Goal: Task Accomplishment & Management: Manage account settings

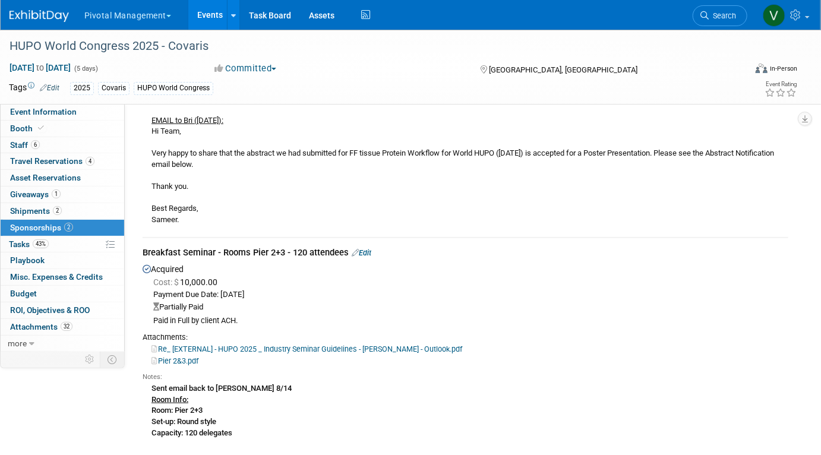
scroll to position [298, 0]
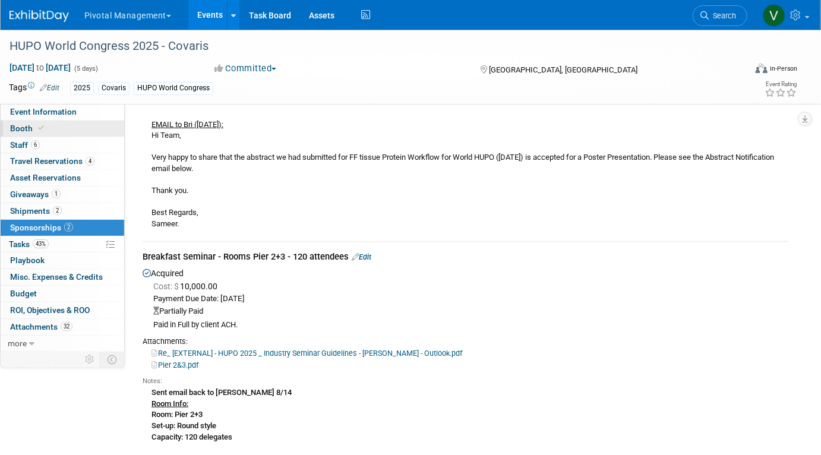
click at [50, 128] on link "Booth" at bounding box center [63, 129] width 124 height 16
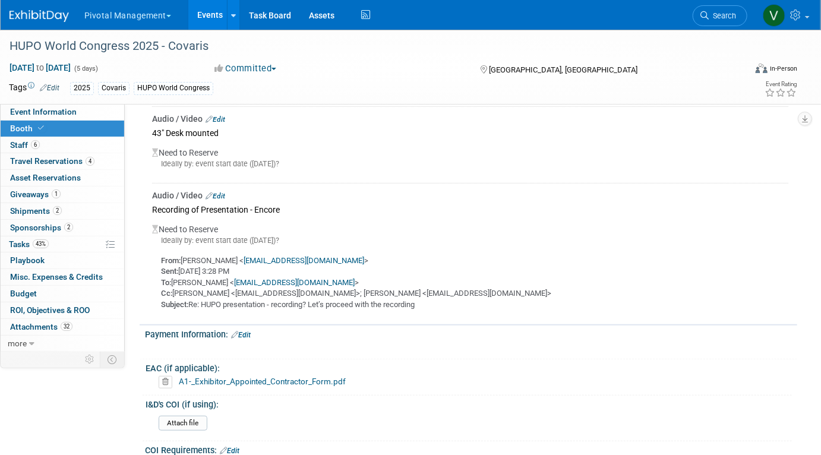
scroll to position [2261, 0]
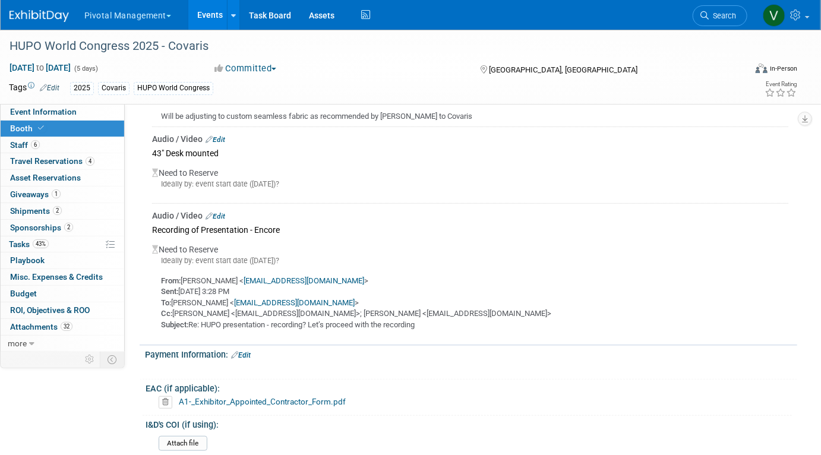
click at [225, 212] on link "Edit" at bounding box center [216, 216] width 20 height 8
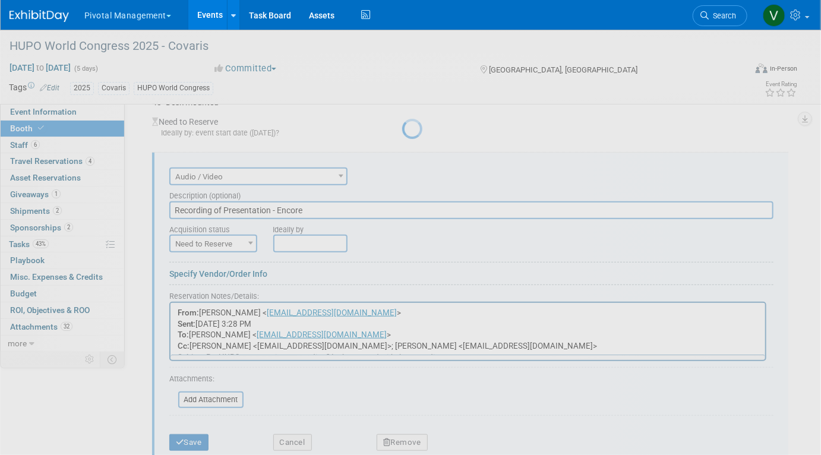
scroll to position [0, 0]
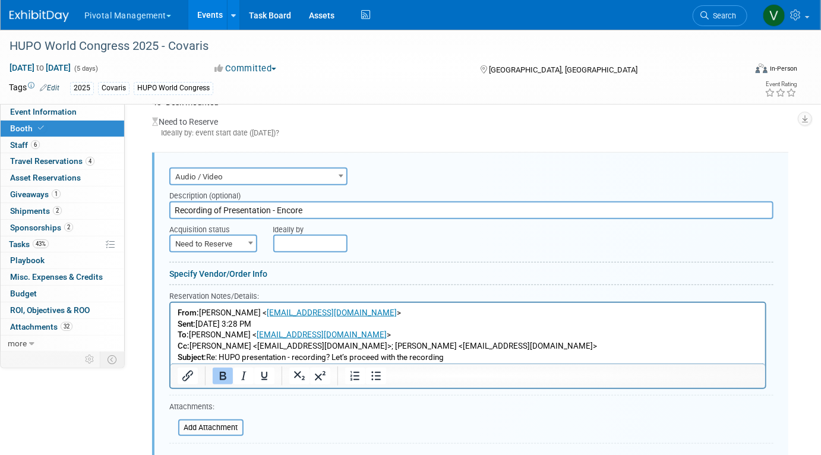
click at [177, 309] on b "From:" at bounding box center [187, 312] width 21 height 9
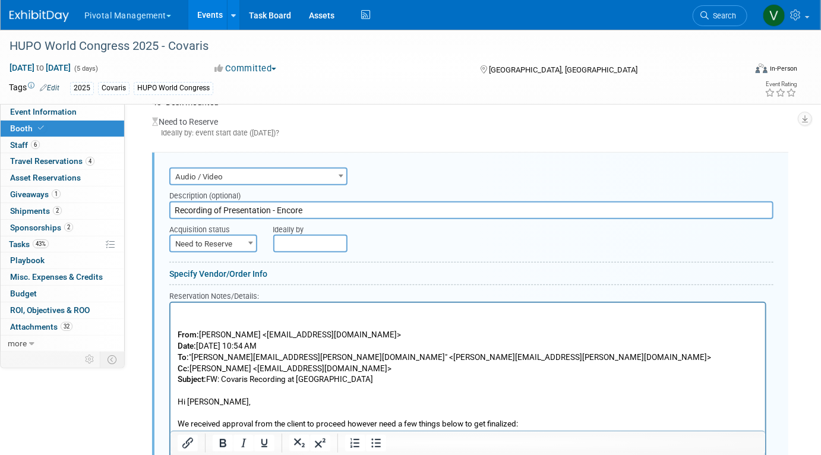
scroll to position [2573, 0]
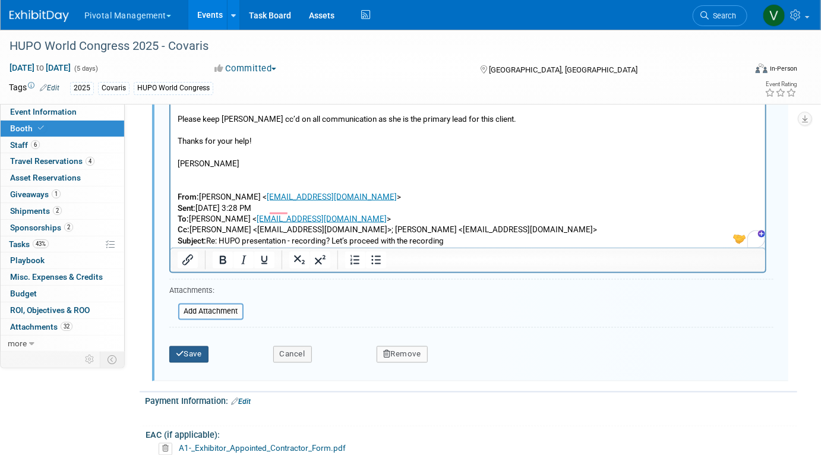
click at [191, 346] on button "Save" at bounding box center [188, 354] width 39 height 17
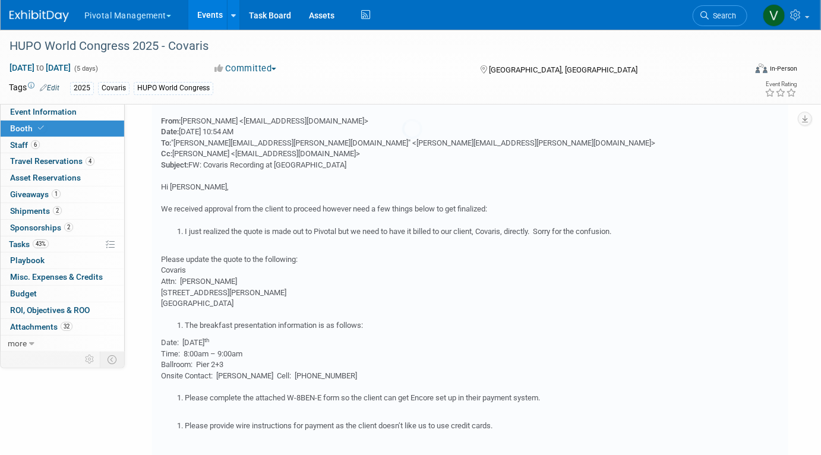
scroll to position [2312, 0]
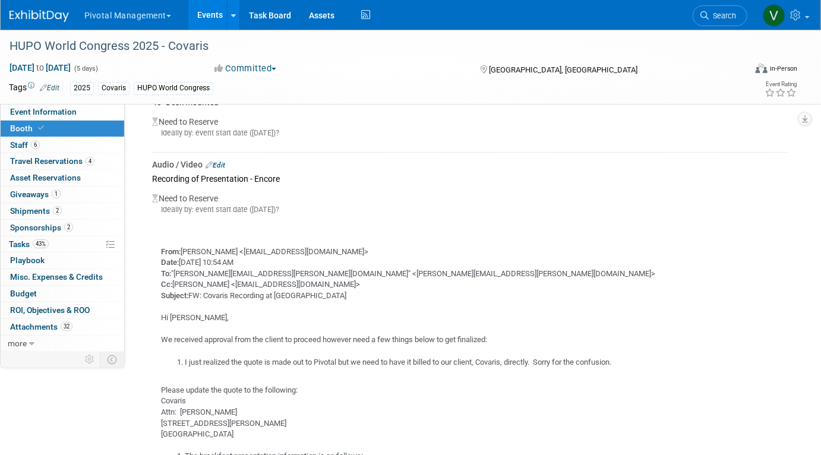
click at [206, 2] on link "Events" at bounding box center [209, 15] width 43 height 30
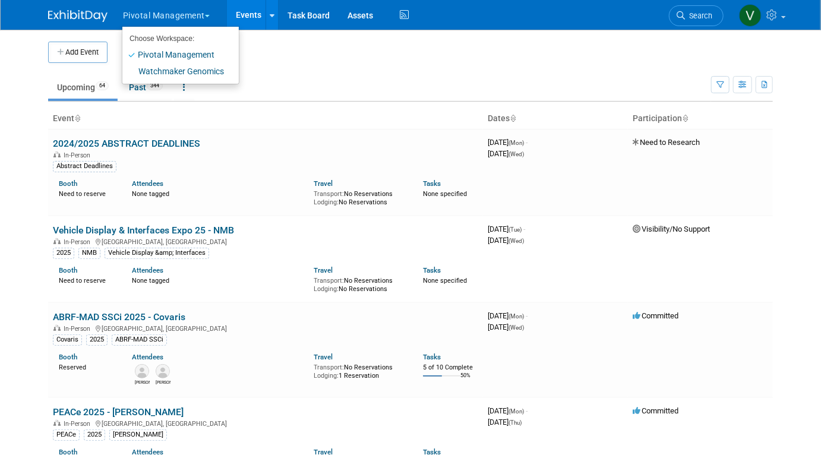
click at [268, 97] on ul "Upcoming 64 Past 344 All Events 408 Past and Upcoming Grouped Annually Events g…" at bounding box center [379, 88] width 663 height 27
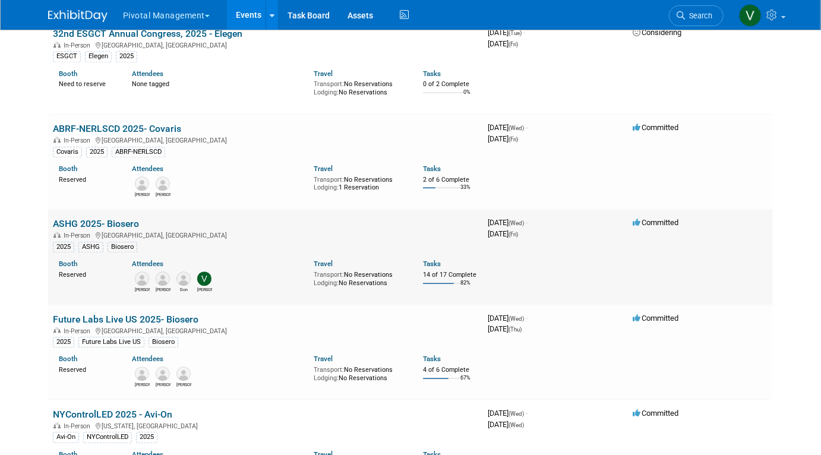
scroll to position [1600, 0]
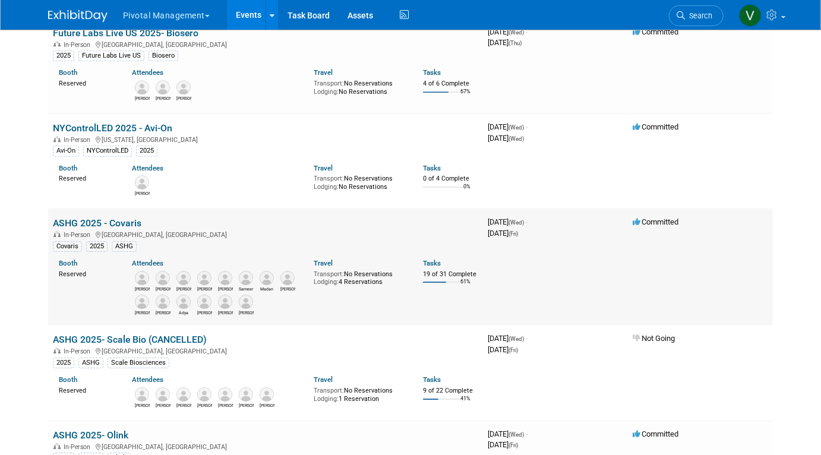
click at [127, 228] on link "ASHG 2025 - Covaris" at bounding box center [97, 222] width 88 height 11
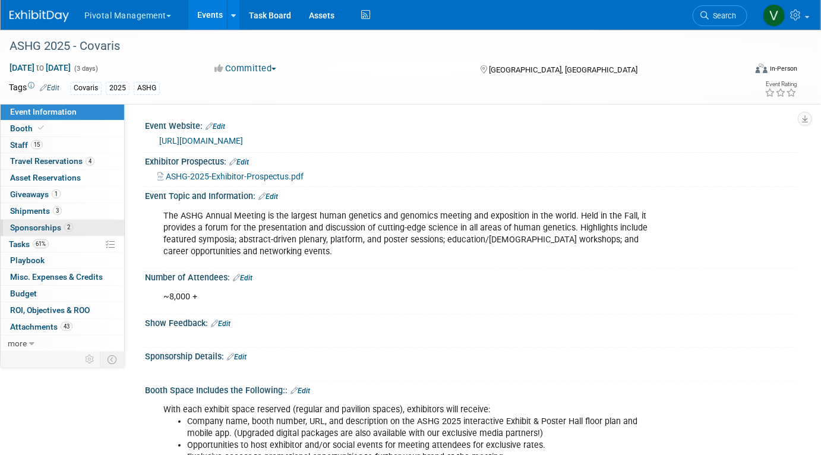
click at [55, 227] on span "Sponsorships 2" at bounding box center [41, 228] width 63 height 10
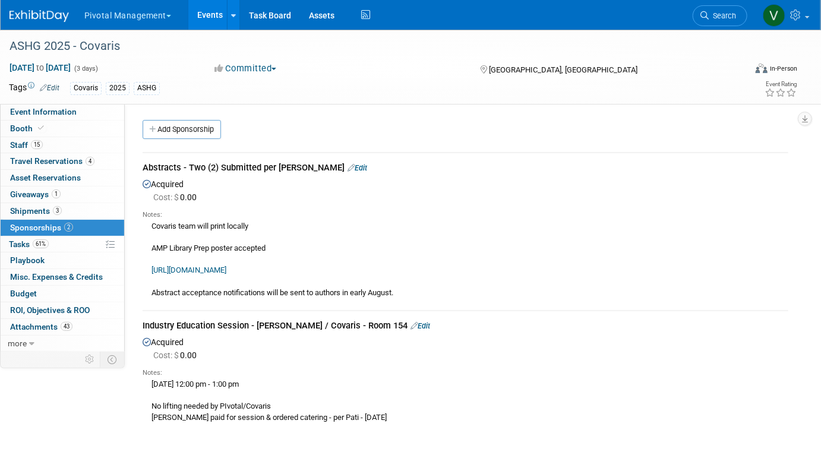
click at [347, 167] on link "Edit" at bounding box center [357, 167] width 20 height 9
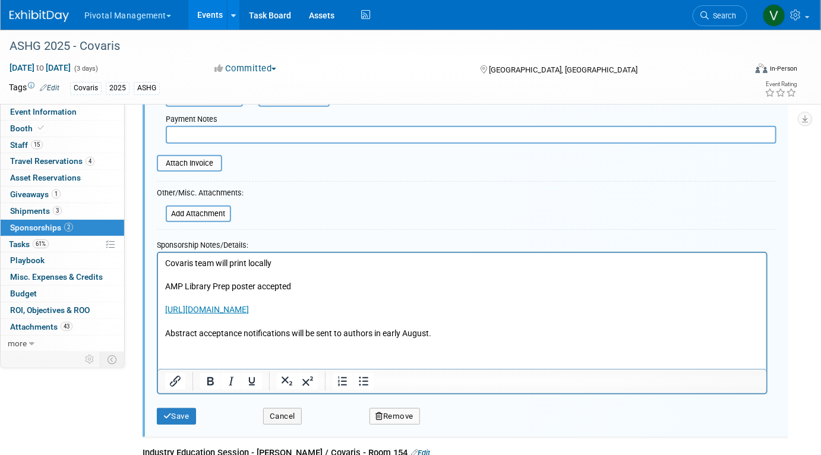
scroll to position [245, 0]
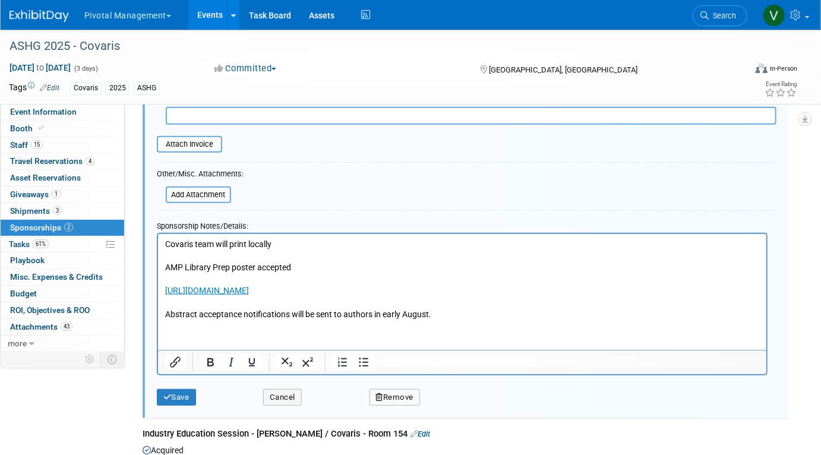
click at [473, 313] on p "Covaris team will print locally AMP Library Prep poster accepted https://www.as…" at bounding box center [462, 278] width 595 height 81
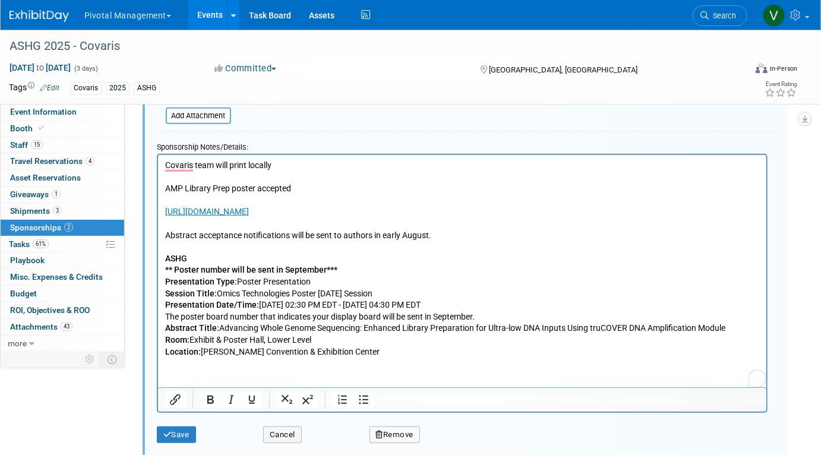
scroll to position [335, 0]
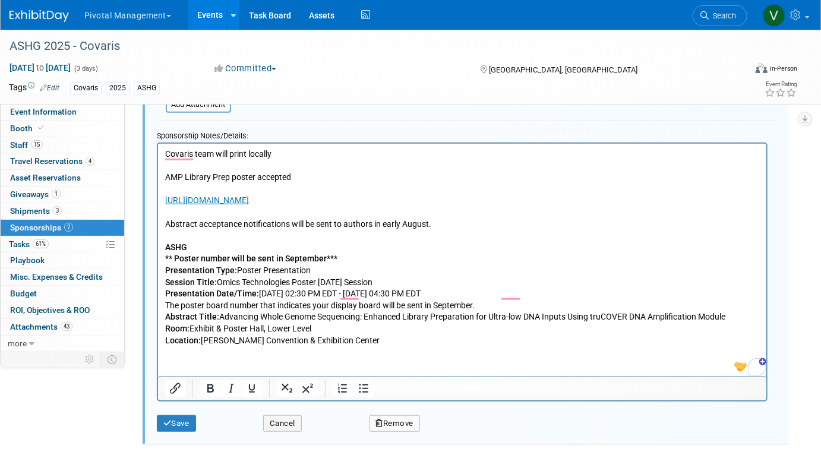
drag, startPoint x: 218, startPoint y: 281, endPoint x: 384, endPoint y: 278, distance: 166.3
click at [384, 278] on p "Presentation Type: Poster Presentation Session Title: Omics Technologies Poster…" at bounding box center [462, 304] width 595 height 81
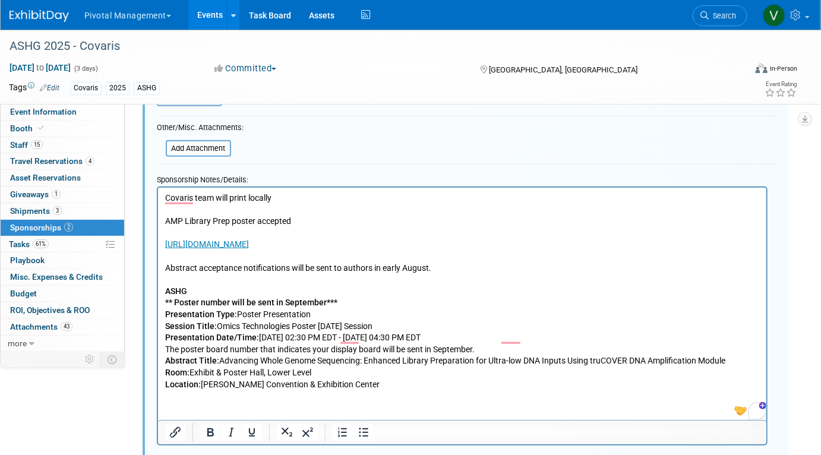
scroll to position [317, 0]
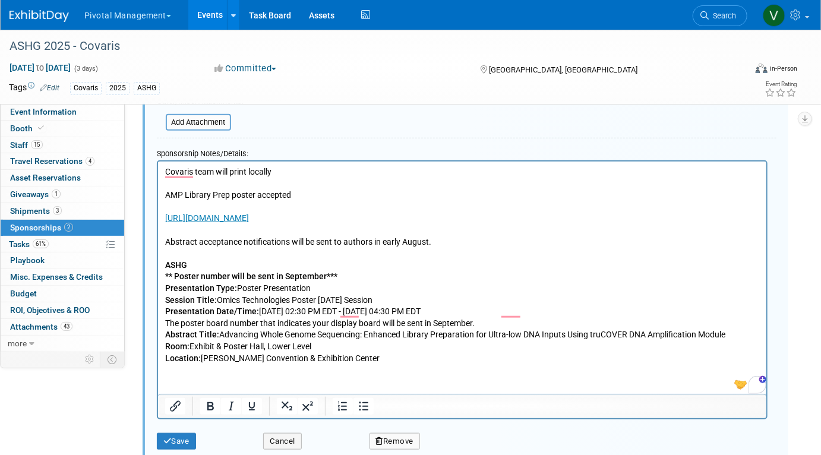
click at [435, 364] on html "Covaris team will print locally AMP Library Prep poster accepted https://www.as…" at bounding box center [461, 262] width 608 height 203
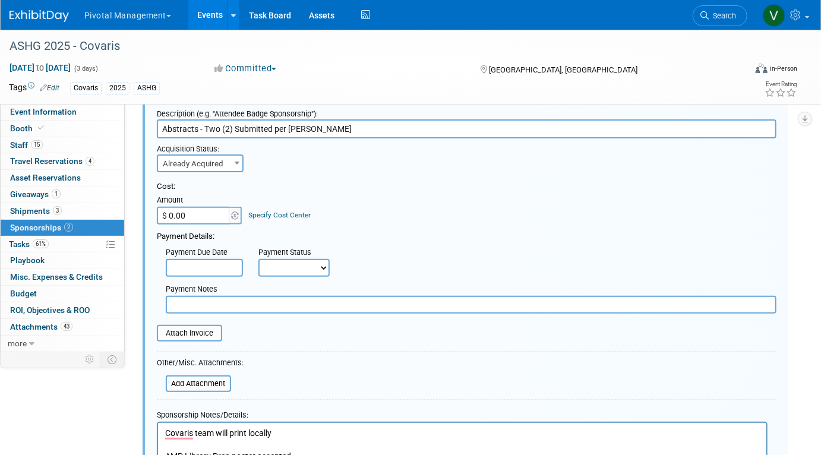
scroll to position [0, 0]
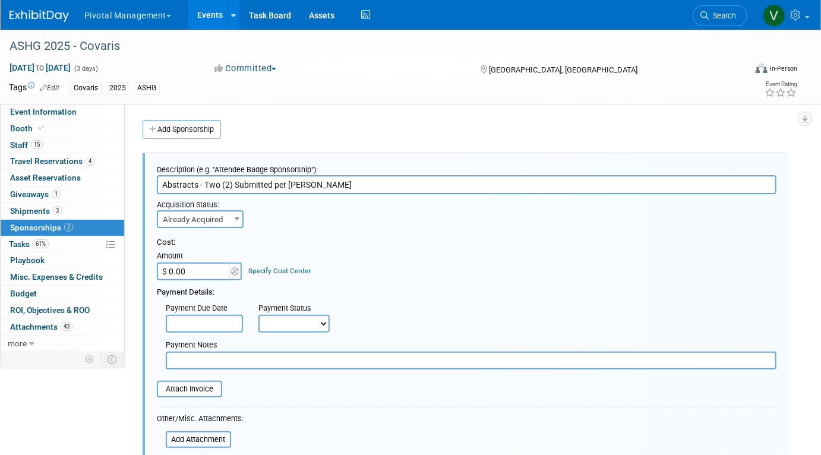
drag, startPoint x: 203, startPoint y: 184, endPoint x: 355, endPoint y: 185, distance: 152.7
click at [355, 185] on input "Abstracts - Two (2) Submitted per Elisabeth" at bounding box center [466, 184] width 619 height 19
type input "A"
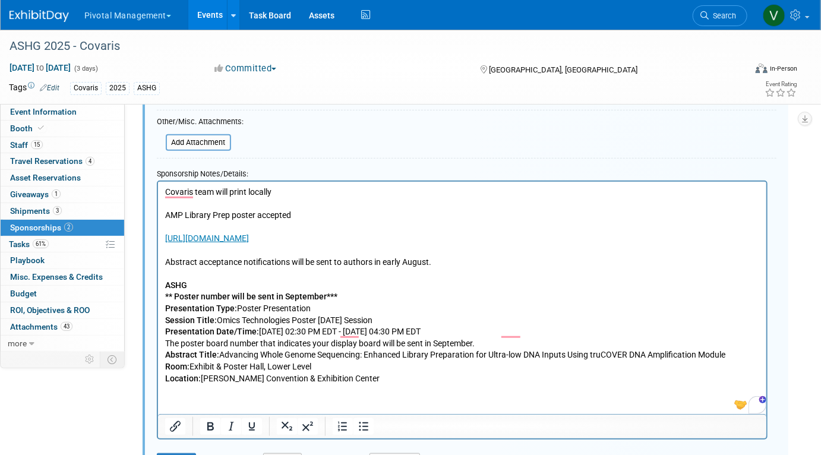
scroll to position [304, 0]
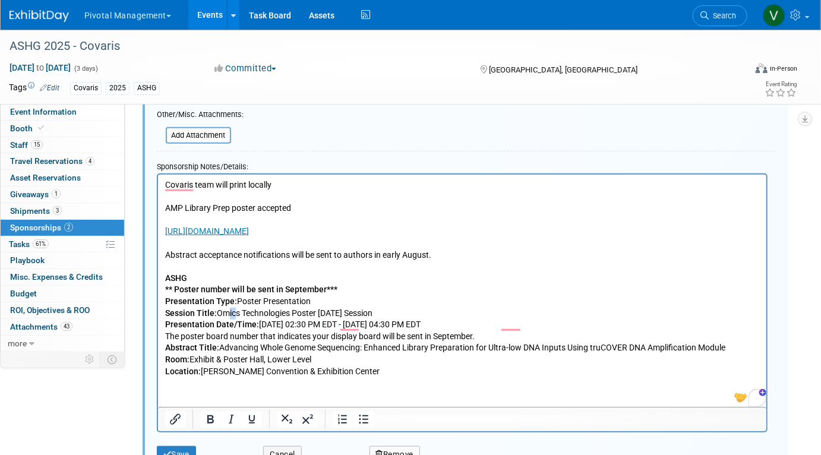
drag, startPoint x: 220, startPoint y: 310, endPoint x: 232, endPoint y: 314, distance: 13.0
click at [232, 314] on p "Presentation Type: Poster Presentation Session Title: Omics Technologies Poster…" at bounding box center [462, 335] width 595 height 81
drag, startPoint x: 167, startPoint y: 204, endPoint x: 234, endPoint y: 208, distance: 66.6
click at [234, 208] on p "Covaris team will print locally AMP Library Prep poster accepted https://www.as…" at bounding box center [462, 219] width 595 height 81
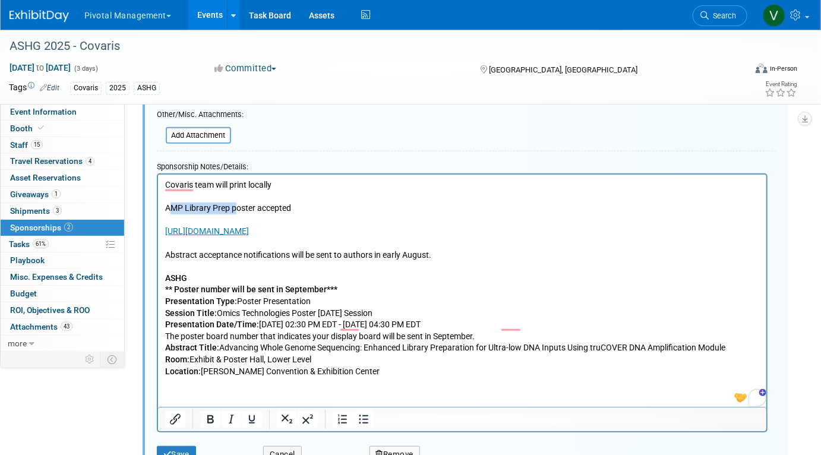
click at [234, 208] on p "Covaris team will print locally AMP Library Prep poster accepted https://www.as…" at bounding box center [462, 219] width 595 height 81
drag, startPoint x: 162, startPoint y: 206, endPoint x: 307, endPoint y: 206, distance: 144.9
click at [307, 206] on html "Covaris team will print locally AMP Library Prep poster accepted https://www.as…" at bounding box center [461, 275] width 608 height 203
drag, startPoint x: 301, startPoint y: 206, endPoint x: 164, endPoint y: 205, distance: 137.2
click at [165, 204] on p "Covaris team will print locally AMP Library Prep poster accepted https://www.as…" at bounding box center [462, 219] width 595 height 81
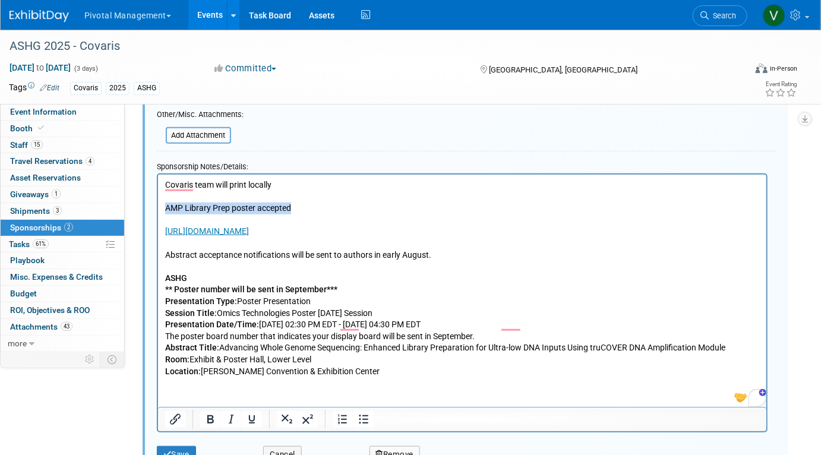
copy p "AMP Library Prep poster accepted"
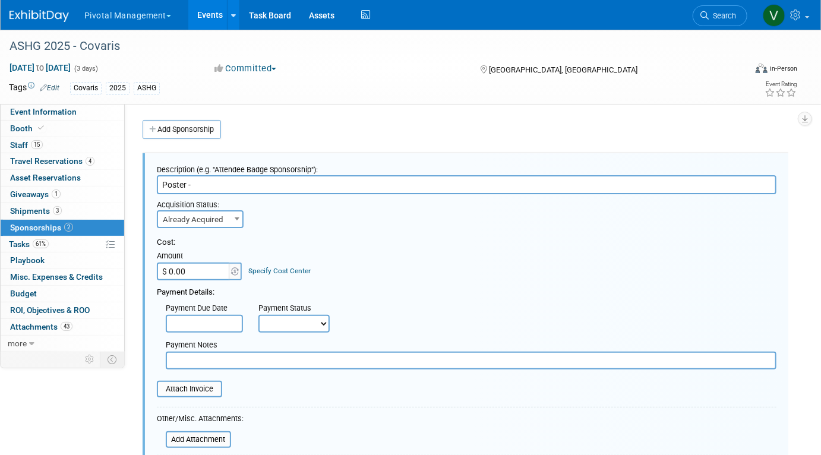
click at [254, 181] on input "Poster -" at bounding box center [466, 184] width 619 height 19
paste input "AMP Library Prep poster accepted"
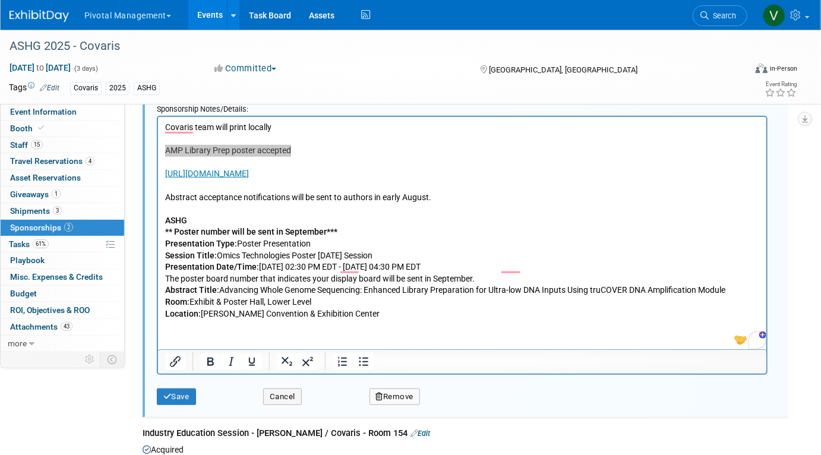
scroll to position [371, 0]
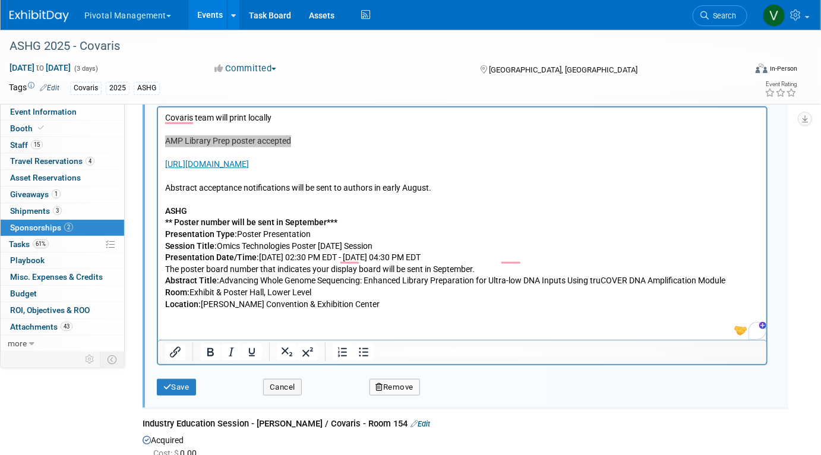
type input "Poster - AMP Library Prep poster accepted"
click at [329, 309] on html "Covaris team will print locally AMP Library Prep poster accepted https://www.as…" at bounding box center [461, 208] width 608 height 203
click at [175, 387] on button "Save" at bounding box center [176, 387] width 39 height 17
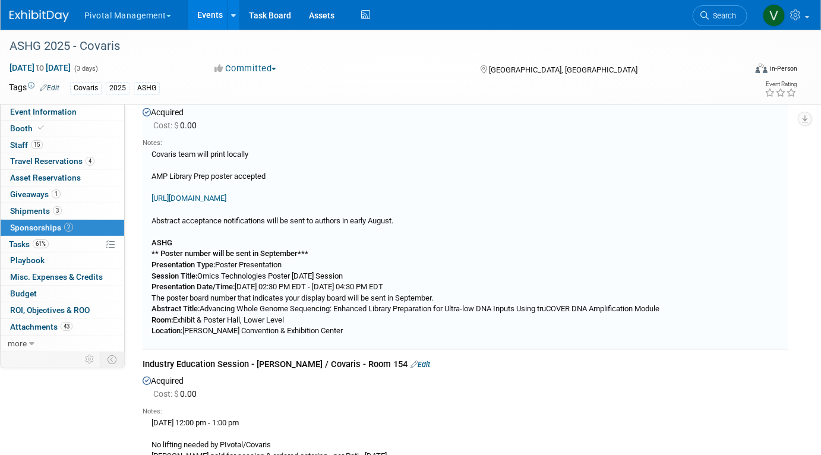
scroll to position [17, 0]
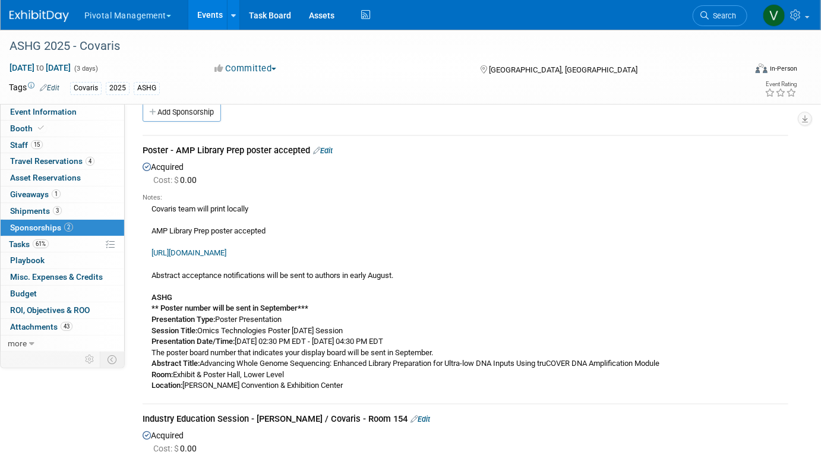
click at [211, 17] on link "Events" at bounding box center [209, 15] width 43 height 30
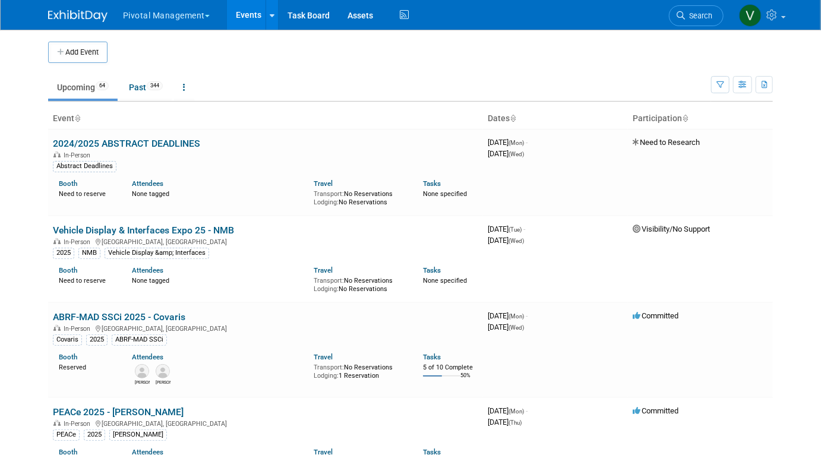
scroll to position [2668, 0]
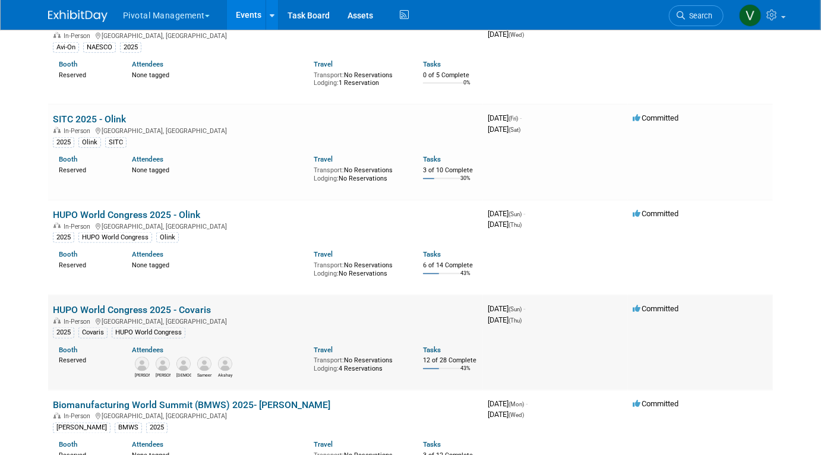
click at [137, 315] on link "HUPO World Congress 2025 - Covaris" at bounding box center [132, 309] width 158 height 11
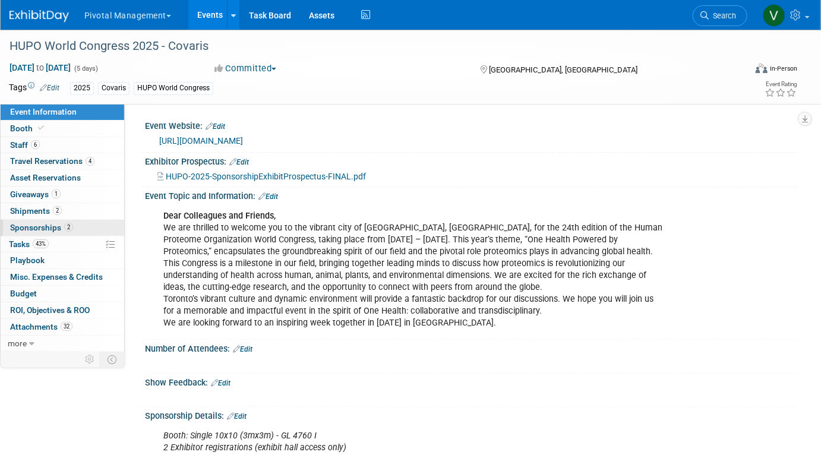
click at [61, 225] on span "Sponsorships 2" at bounding box center [41, 228] width 63 height 10
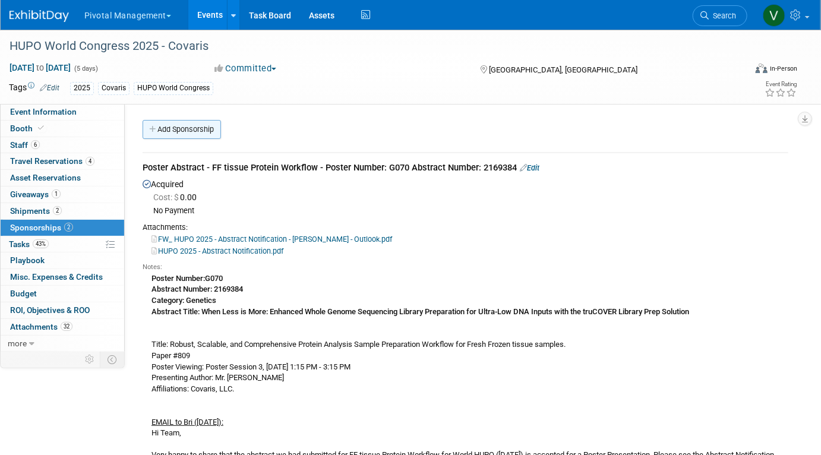
click at [192, 135] on link "Add Sponsorship" at bounding box center [182, 129] width 78 height 19
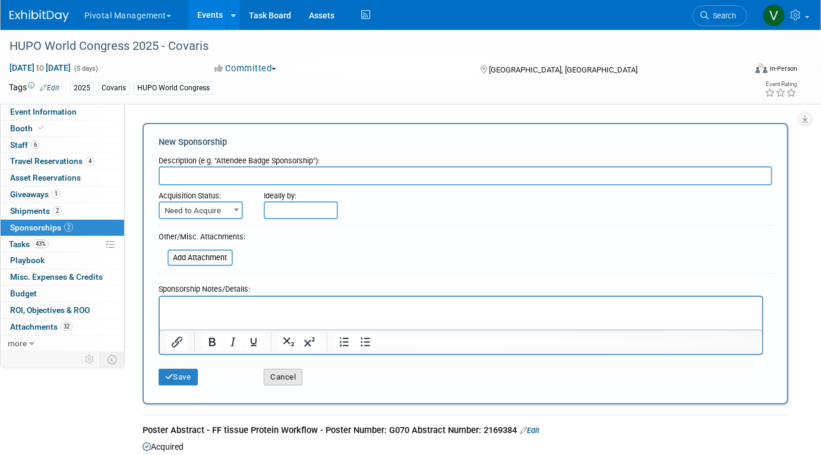
click at [293, 374] on button "Cancel" at bounding box center [283, 377] width 39 height 17
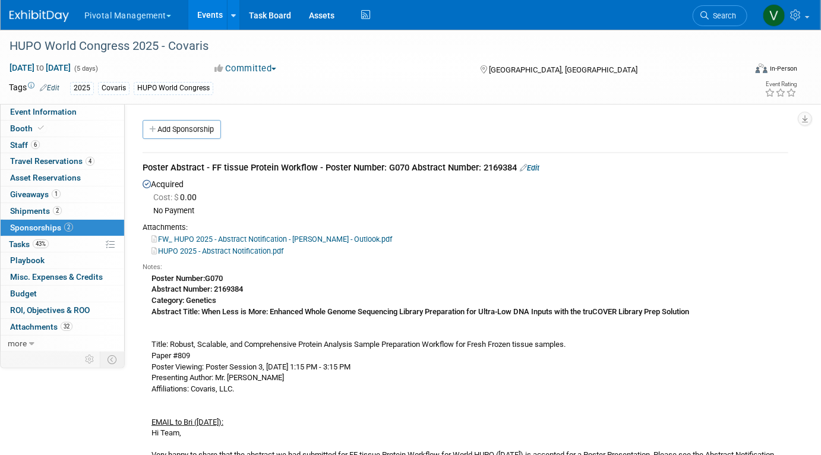
click at [539, 165] on link "Edit" at bounding box center [530, 167] width 20 height 9
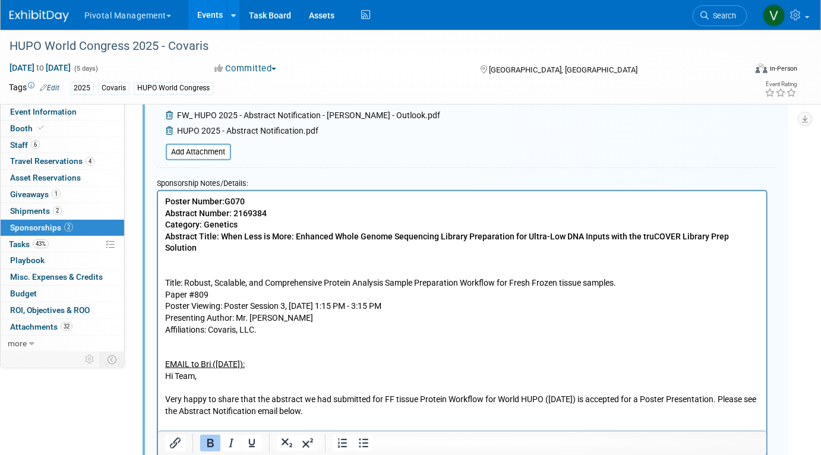
scroll to position [337, 0]
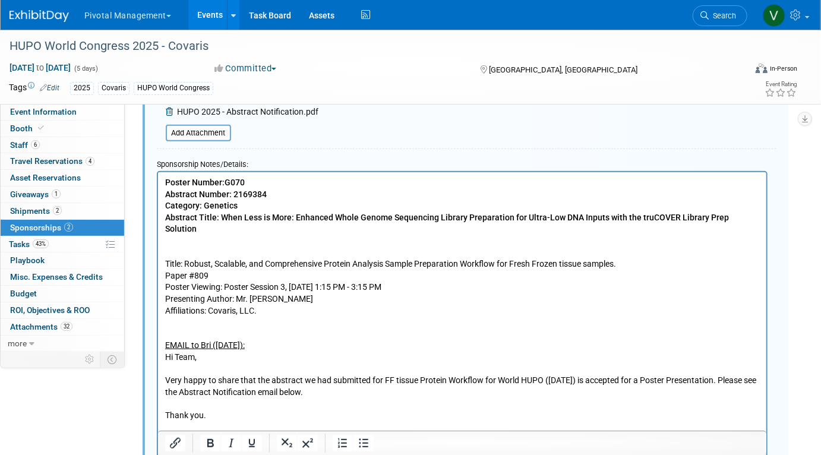
click at [299, 317] on p "Poster Number: G070 Abstract Number: 2169384 Category: Genetics Abstract Title:…" at bounding box center [462, 315] width 595 height 279
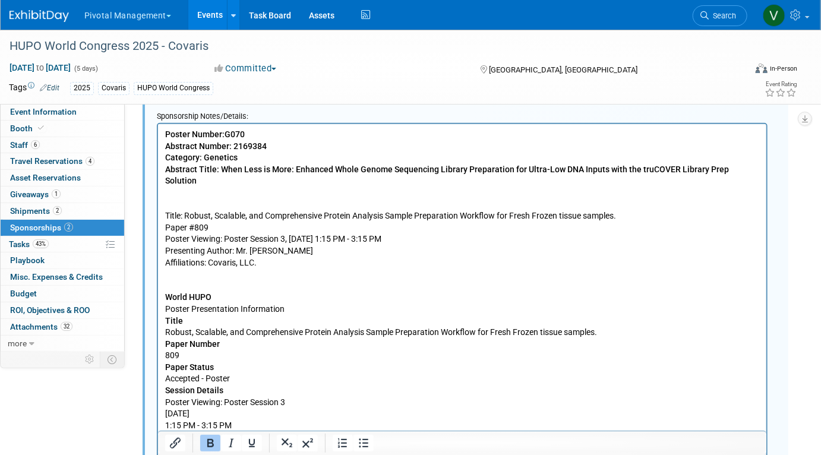
scroll to position [398, 0]
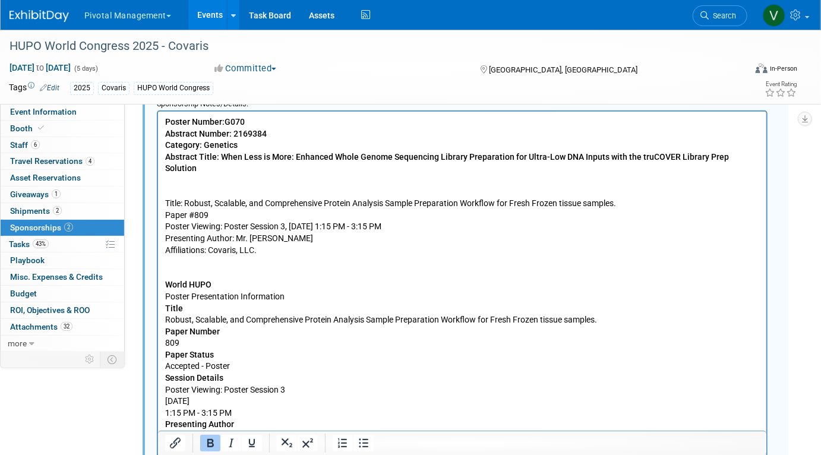
click at [267, 325] on p "Paper Number" at bounding box center [462, 331] width 595 height 12
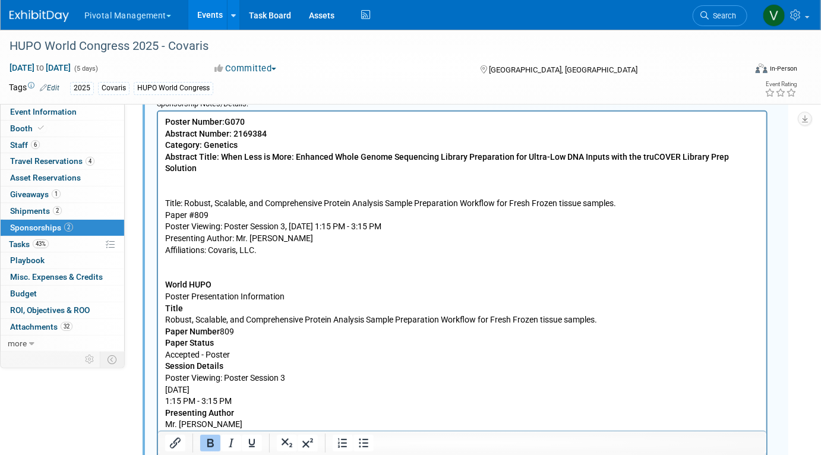
click at [268, 337] on p "Paper Status" at bounding box center [462, 343] width 595 height 12
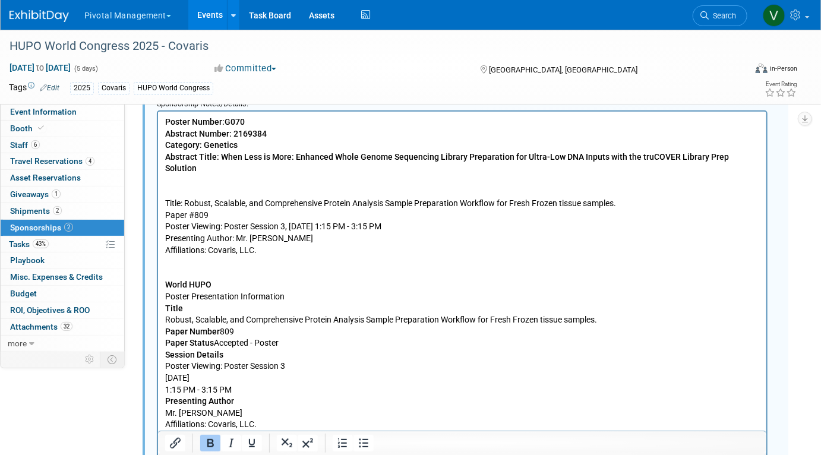
click at [276, 349] on p "Session Details" at bounding box center [462, 355] width 595 height 12
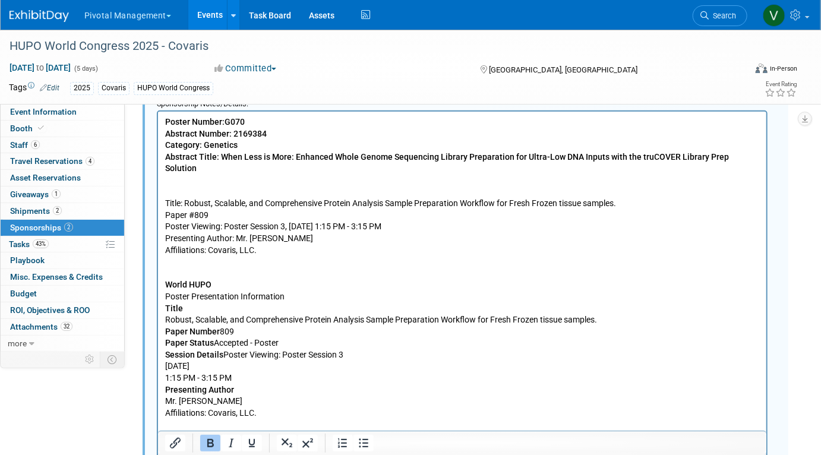
click at [377, 349] on p "Session Details Poster Viewing: Poster Session 3 Wednesday, Nov 12, 2025 1:15 P…" at bounding box center [462, 366] width 595 height 35
click at [164, 353] on body "Poster Number: G070 Abstract Number: 2169384 Category: Genetics Abstract Title:…" at bounding box center [462, 354] width 596 height 477
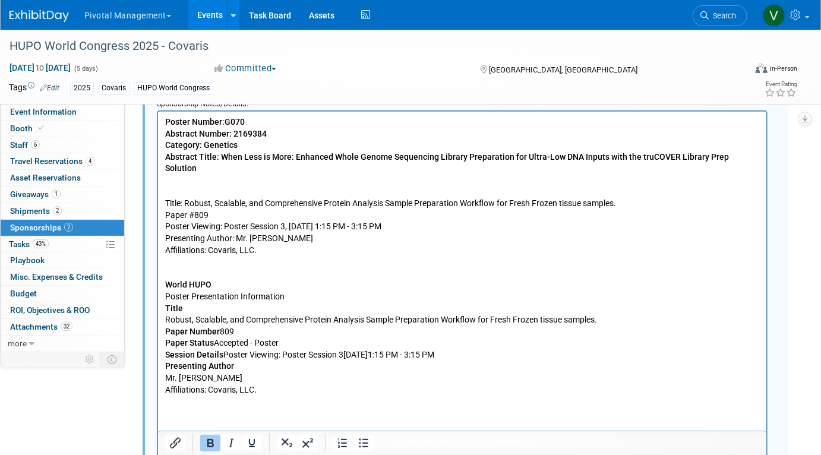
click at [238, 360] on p "Presenting Author" at bounding box center [462, 366] width 595 height 12
click at [358, 360] on p "Presenting Author Mr. Sameer Vasantgadkar Affiliations: Covaris, LLC." at bounding box center [462, 371] width 595 height 23
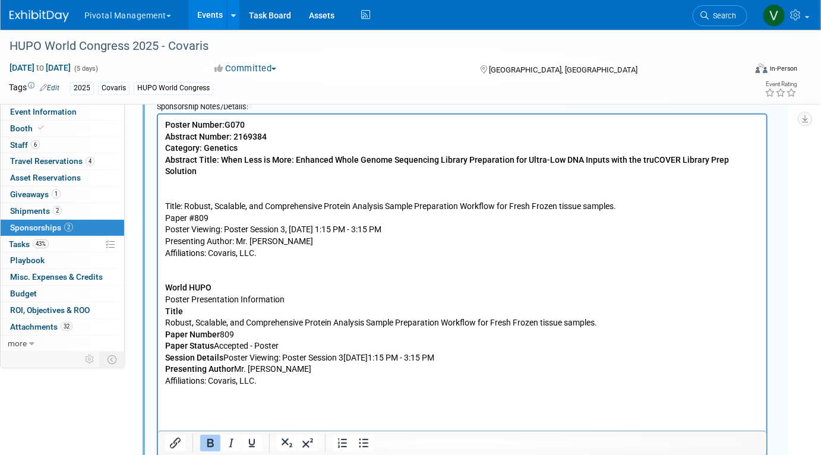
click at [350, 305] on p "Title" at bounding box center [462, 311] width 595 height 12
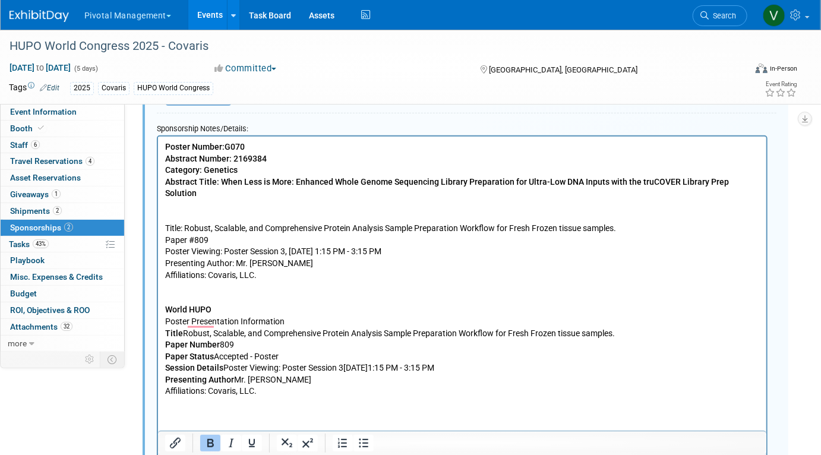
scroll to position [366, 0]
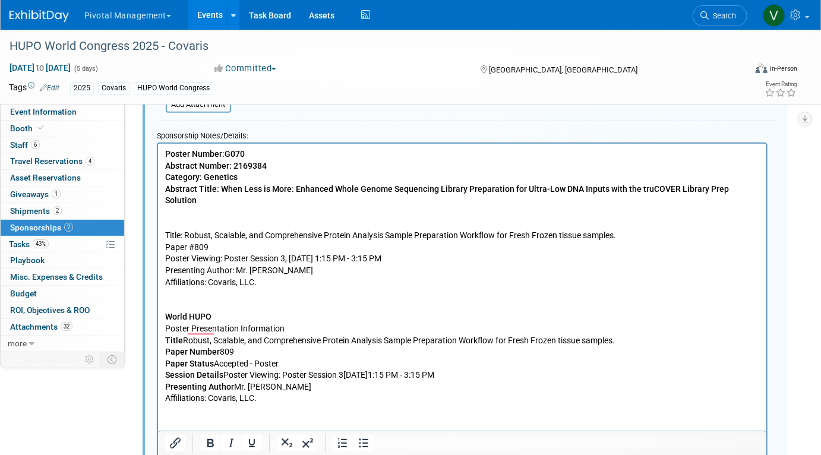
click at [311, 276] on p "Poster Number: G070 Abstract Number: 2169384 Category: Genetics Abstract Title:…" at bounding box center [462, 223] width 595 height 151
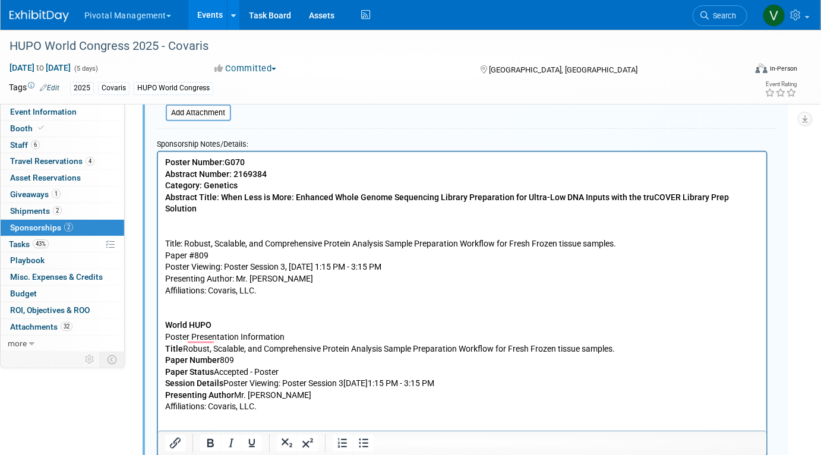
scroll to position [359, 0]
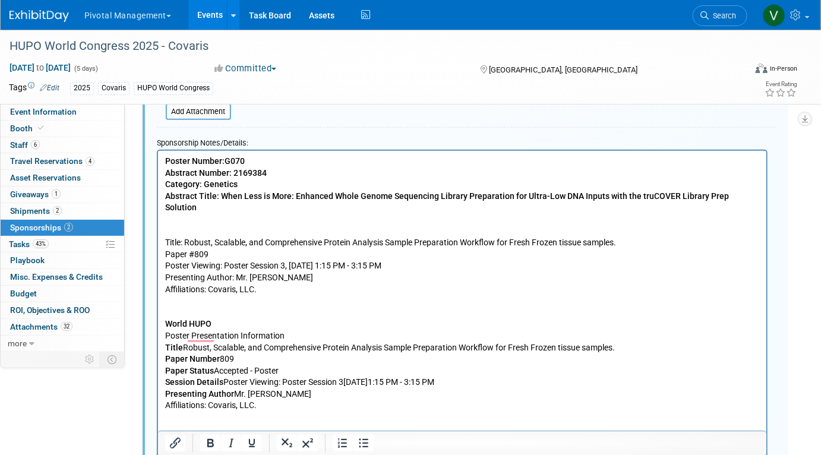
click at [428, 213] on p "Poster Number: G070 Abstract Number: 2169384 Category: Genetics Abstract Title:…" at bounding box center [462, 230] width 595 height 151
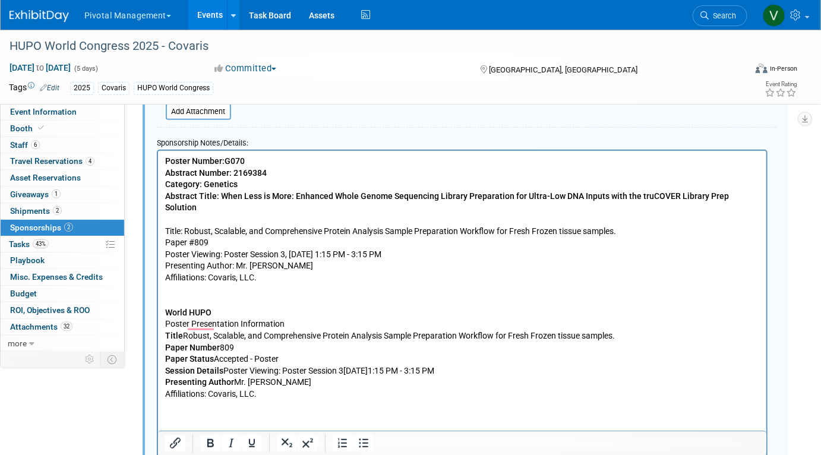
click at [283, 342] on p "Paper Number 809" at bounding box center [462, 348] width 595 height 12
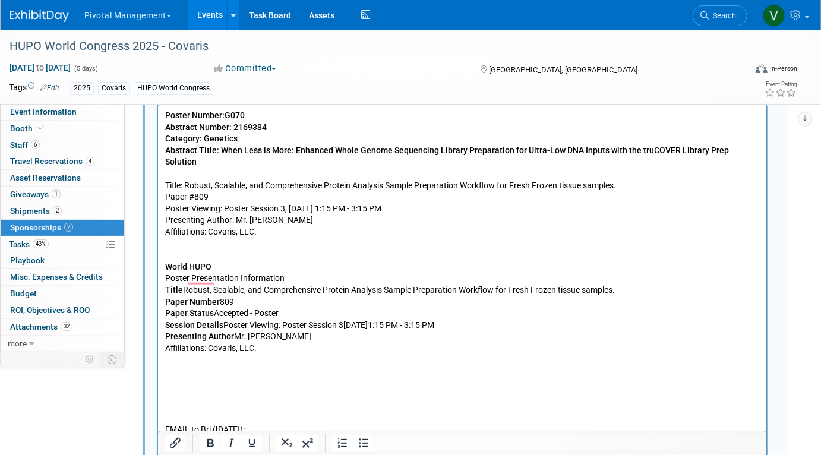
scroll to position [381, 0]
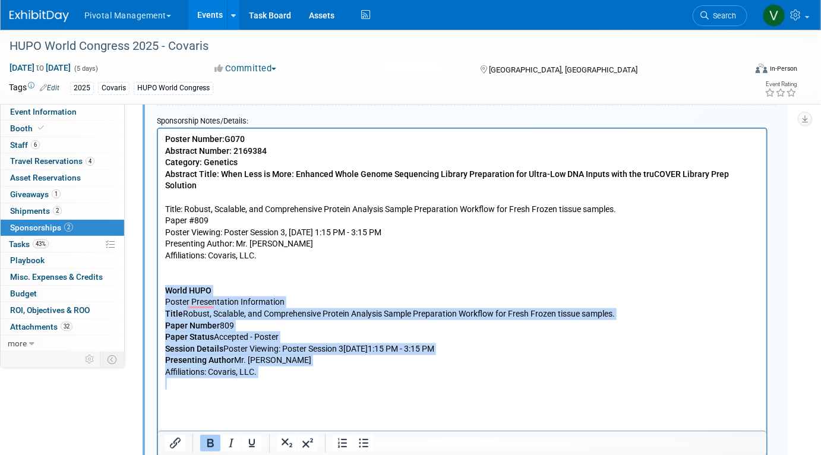
drag, startPoint x: 166, startPoint y: 276, endPoint x: 245, endPoint y: 372, distance: 124.5
click at [245, 372] on body "Poster Number: G070 Abstract Number: 2169384 Category: Genetics Abstract Title:…" at bounding box center [462, 348] width 596 height 431
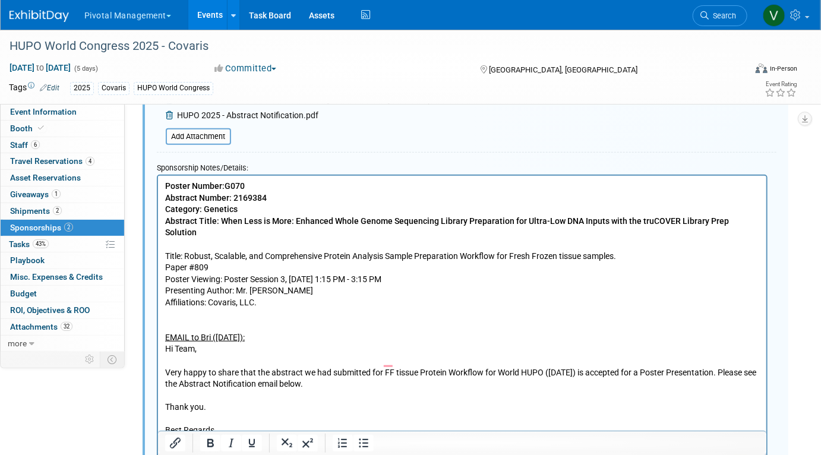
scroll to position [323, 0]
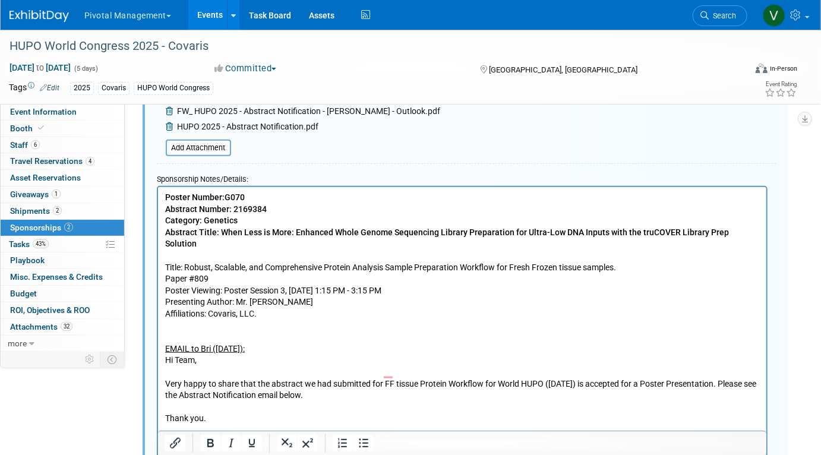
click at [266, 211] on b "Abstract Number: 2169384" at bounding box center [216, 209] width 102 height 10
click at [277, 195] on p "Poster Number: G070 Abstract Number: 2169384 Category: Genetics Abstract Title:…" at bounding box center [462, 255] width 595 height 128
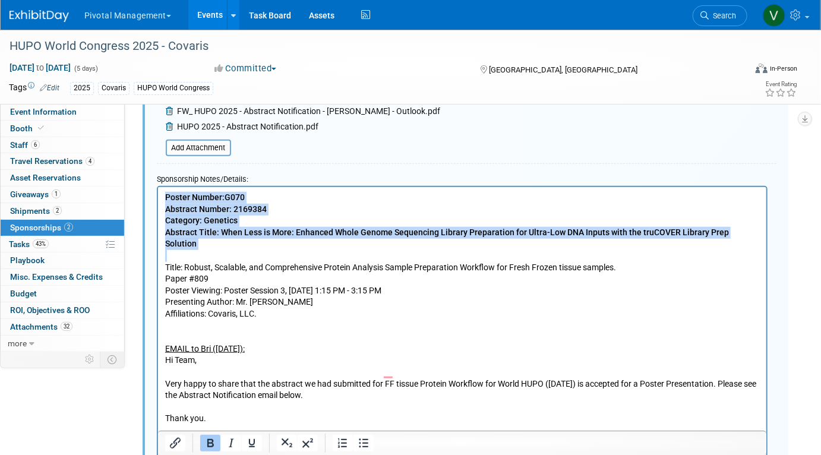
drag, startPoint x: 165, startPoint y: 197, endPoint x: 159, endPoint y: 251, distance: 54.4
click at [159, 251] on html "Poster Number: G070 Abstract Number: 2169384 Category: Genetics Abstract Title:…" at bounding box center [461, 323] width 608 height 273
copy p "Poster Number: G070 Abstract Number: 2169384 Category: Genetics Abstract Title:…"
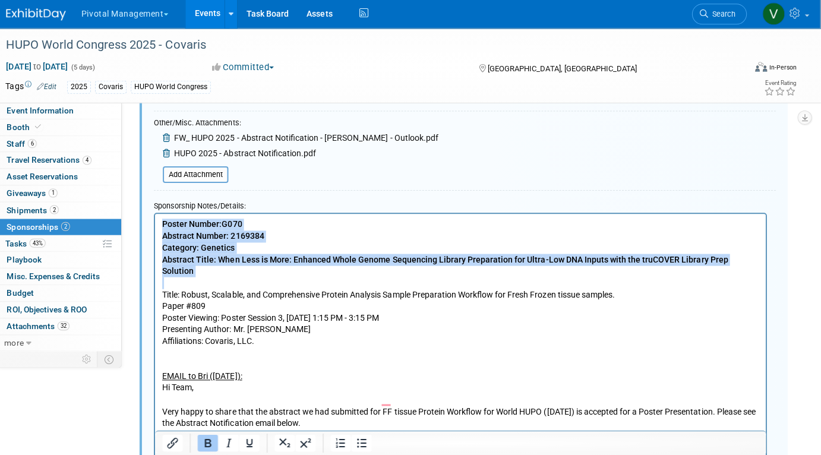
scroll to position [295, 0]
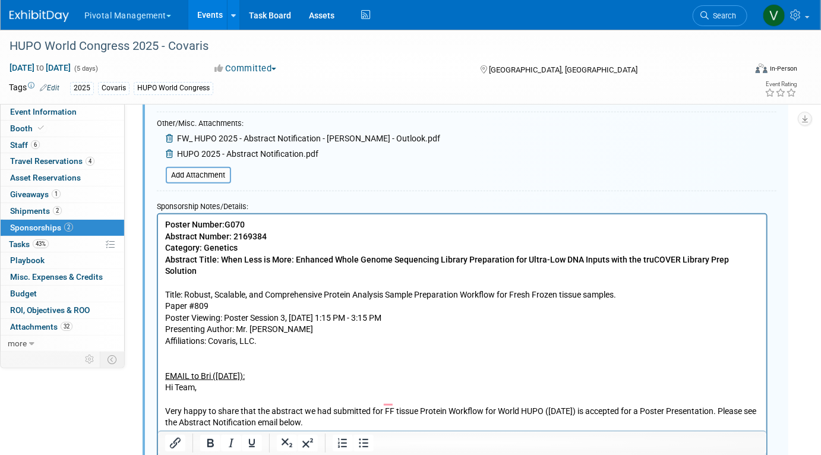
click at [395, 347] on p "To enrich screen reader interactions, please activate Accessibility in Grammarl…" at bounding box center [462, 353] width 595 height 12
drag, startPoint x: 163, startPoint y: 223, endPoint x: 257, endPoint y: 229, distance: 94.0
click at [257, 229] on body "Poster Number: G070 Abstract Number: 2169384 Category: Genetics Abstract Title:…" at bounding box center [462, 353] width 596 height 268
copy p "Poster Number: G070"
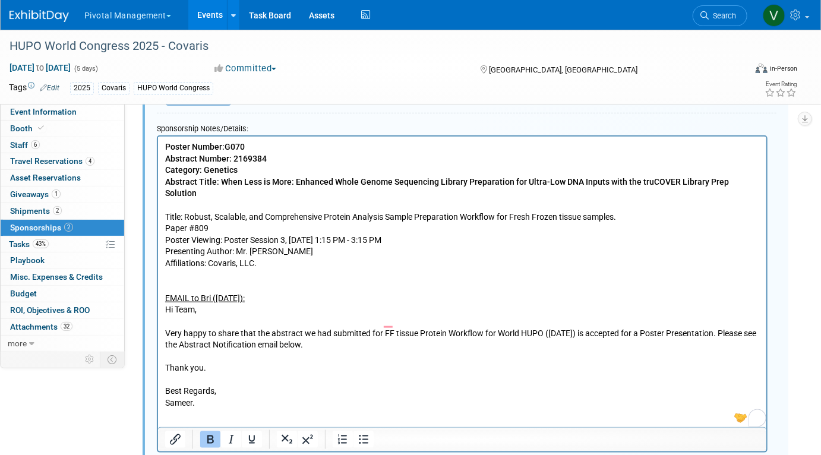
scroll to position [490, 0]
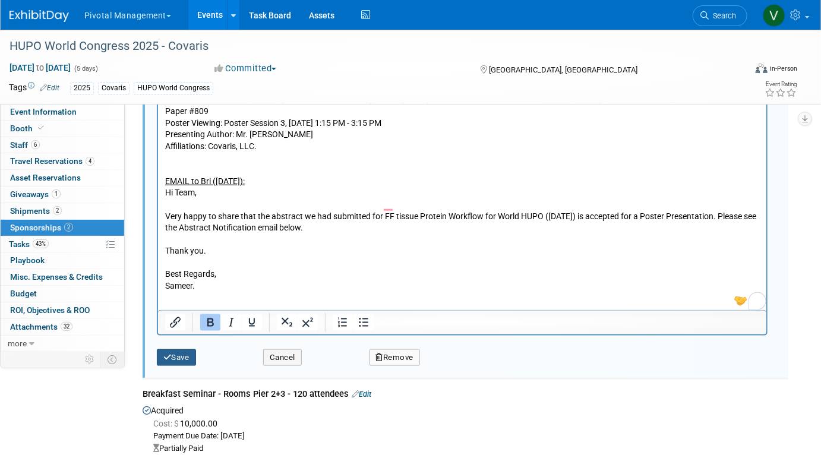
click at [178, 353] on button "Save" at bounding box center [176, 357] width 39 height 17
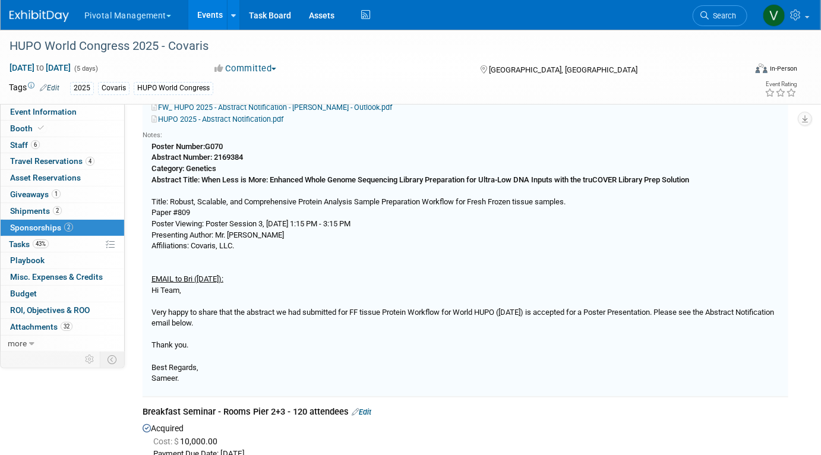
scroll to position [17, 0]
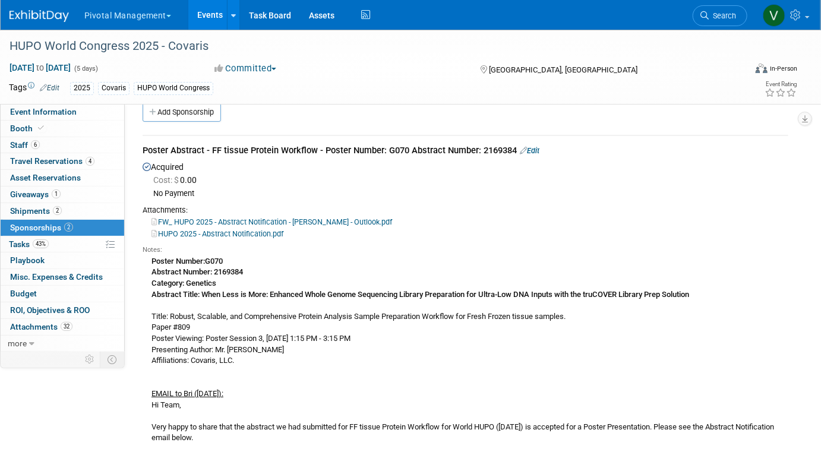
click at [539, 146] on link "Edit" at bounding box center [530, 150] width 20 height 9
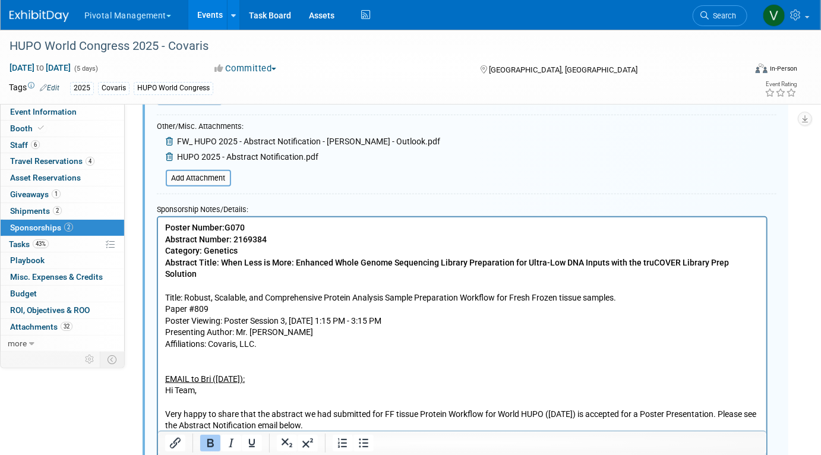
scroll to position [313, 0]
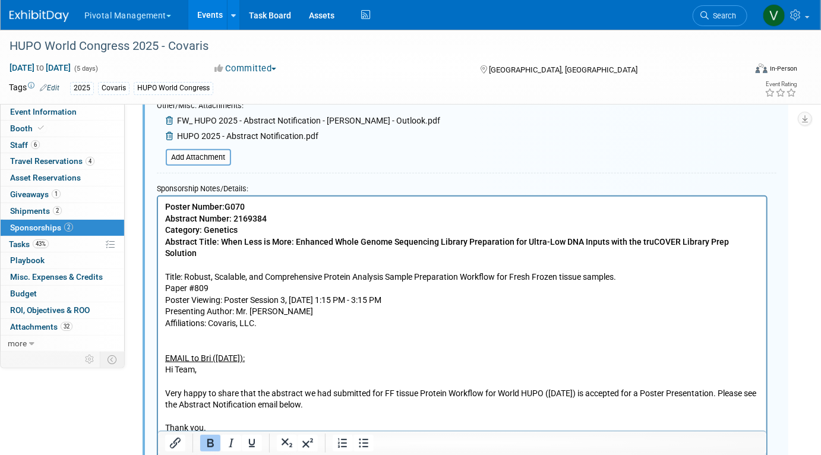
drag, startPoint x: 163, startPoint y: 205, endPoint x: 457, endPoint y: 252, distance: 298.3
click at [460, 249] on html "Poster Number: G070 Abstract Number: 2169384 Category: Genetics Abstract Title:…" at bounding box center [461, 332] width 608 height 273
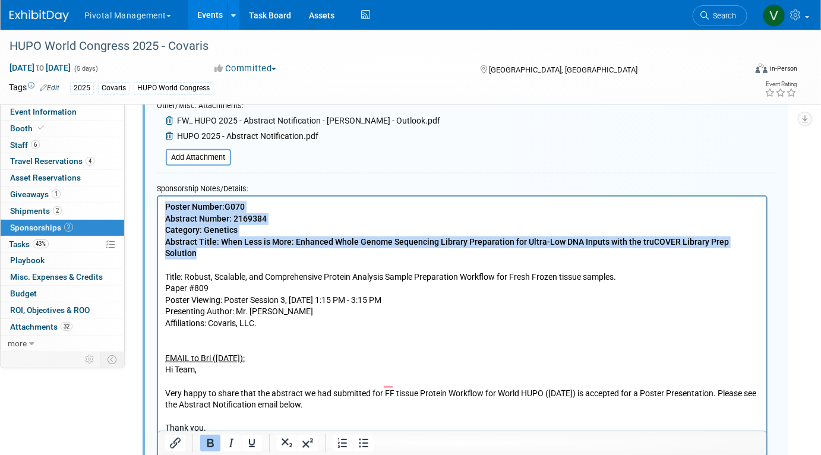
click at [757, 241] on p "Poster Number: G070 Abstract Number: 2169384 Category: Genetics Abstract Title:…" at bounding box center [462, 335] width 595 height 268
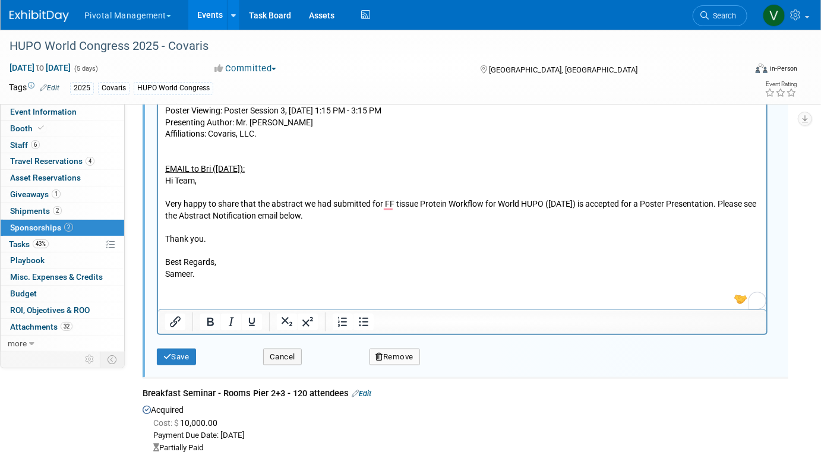
scroll to position [437, 0]
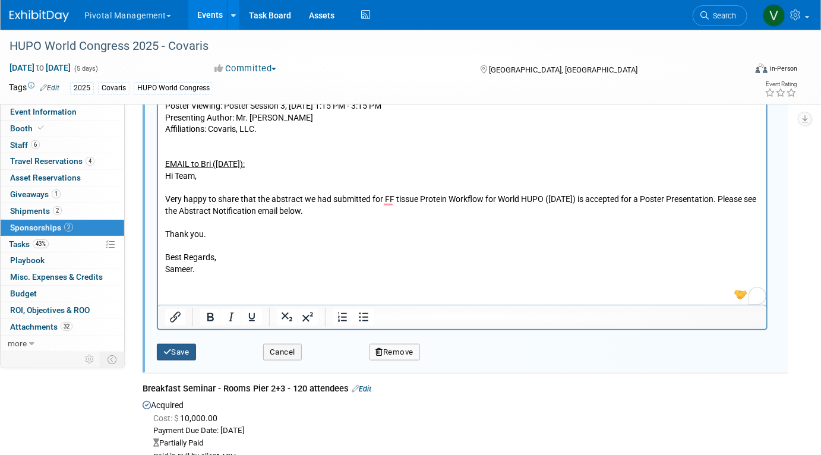
click at [179, 355] on button "Save" at bounding box center [176, 352] width 39 height 17
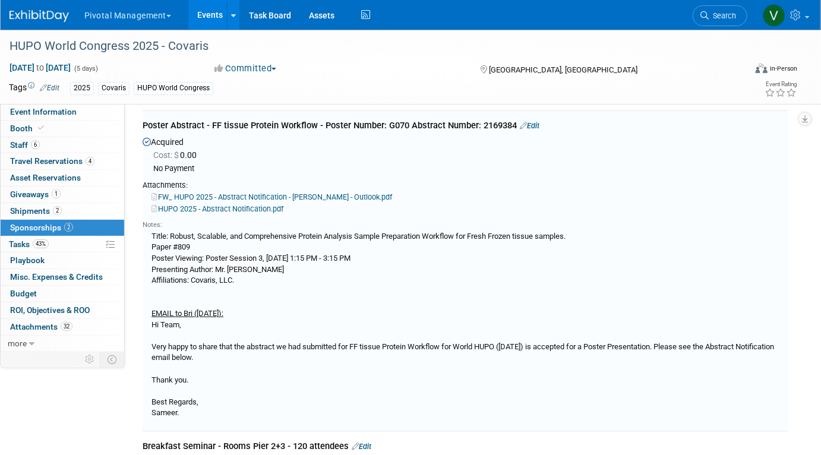
scroll to position [17, 0]
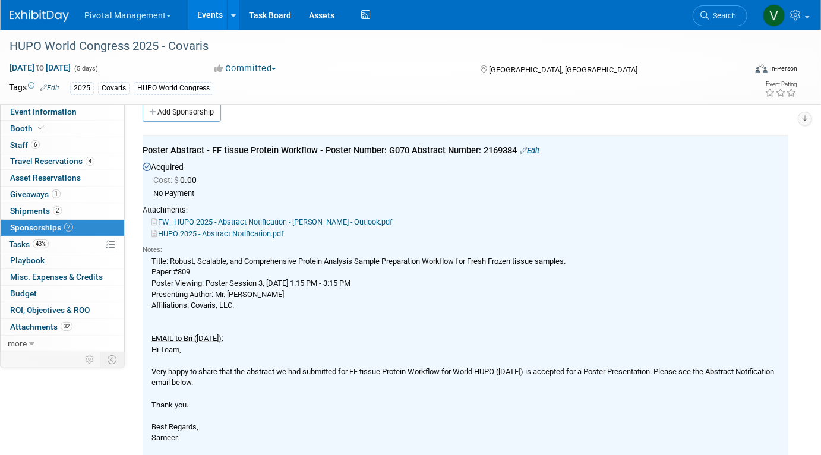
click at [207, 20] on link "Events" at bounding box center [209, 15] width 43 height 30
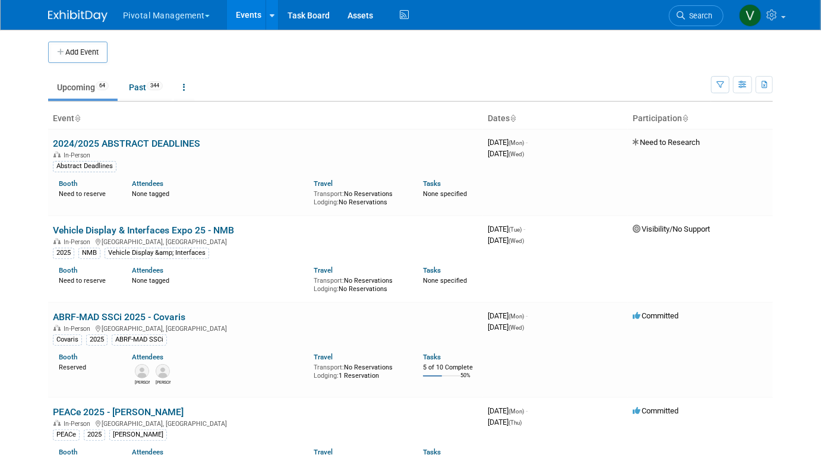
scroll to position [2954, 0]
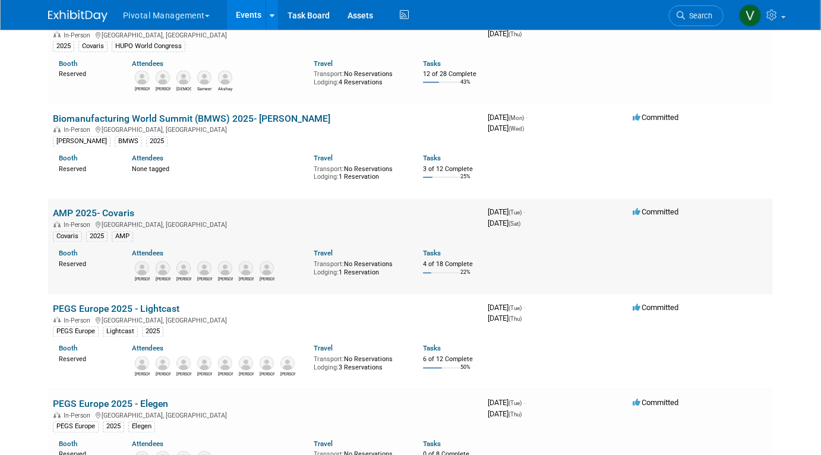
click at [123, 219] on link "AMP 2025- Covaris" at bounding box center [93, 213] width 81 height 11
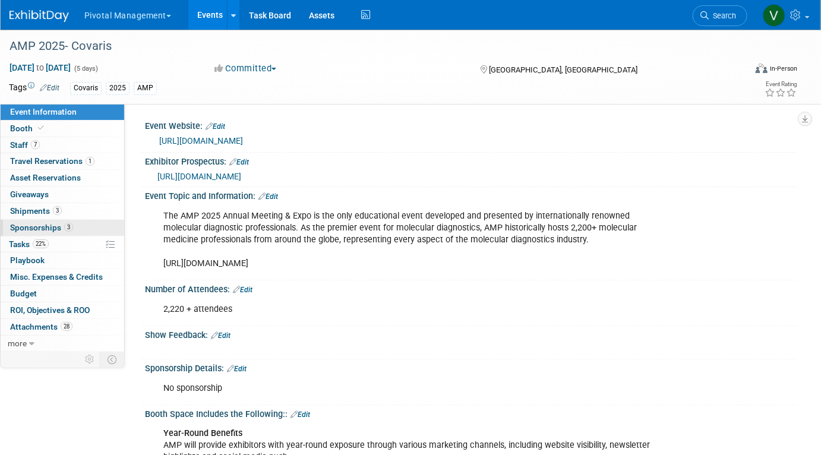
click at [54, 227] on span "Sponsorships 3" at bounding box center [41, 228] width 63 height 10
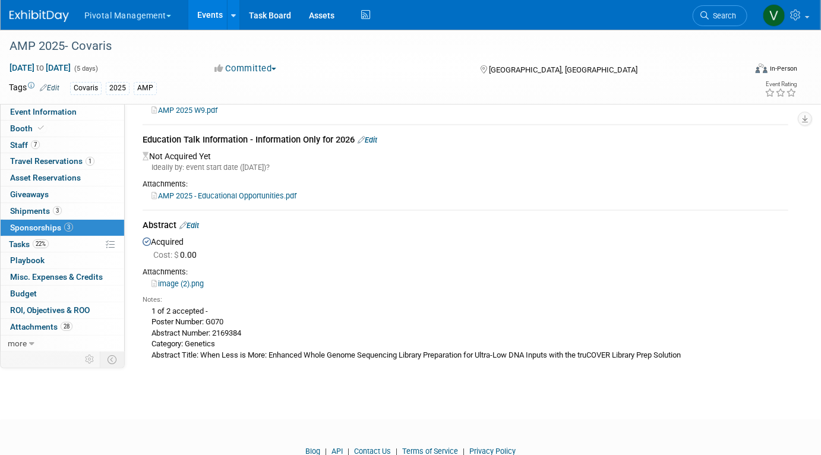
scroll to position [170, 0]
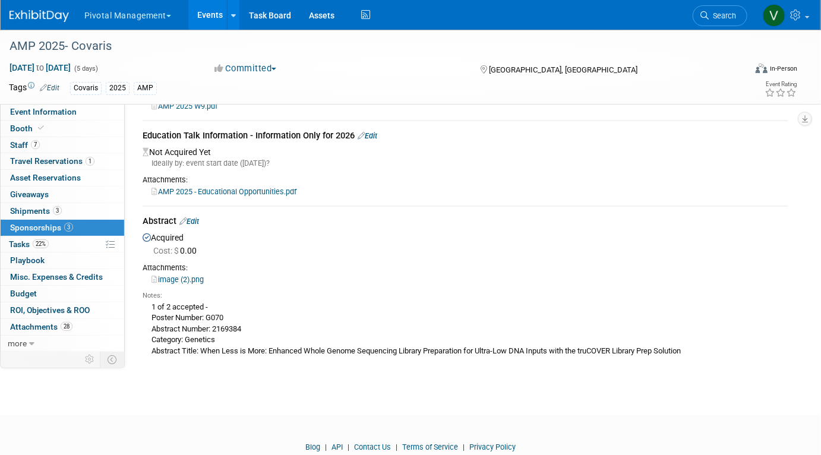
click at [196, 217] on link "Edit" at bounding box center [189, 221] width 20 height 9
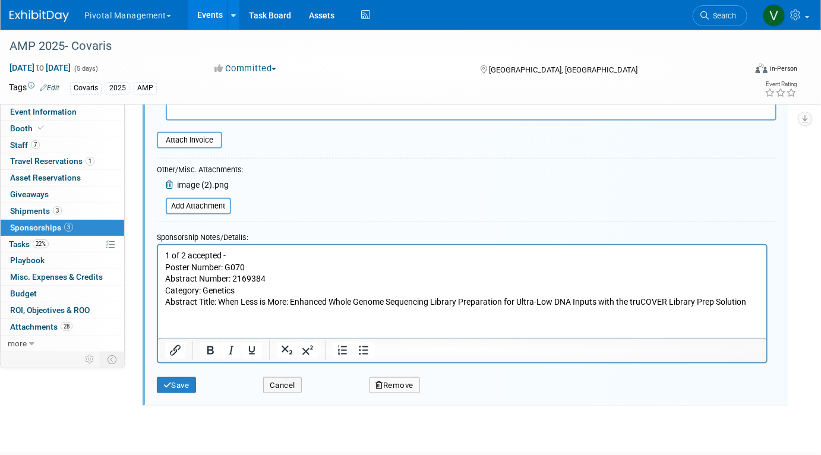
scroll to position [476, 0]
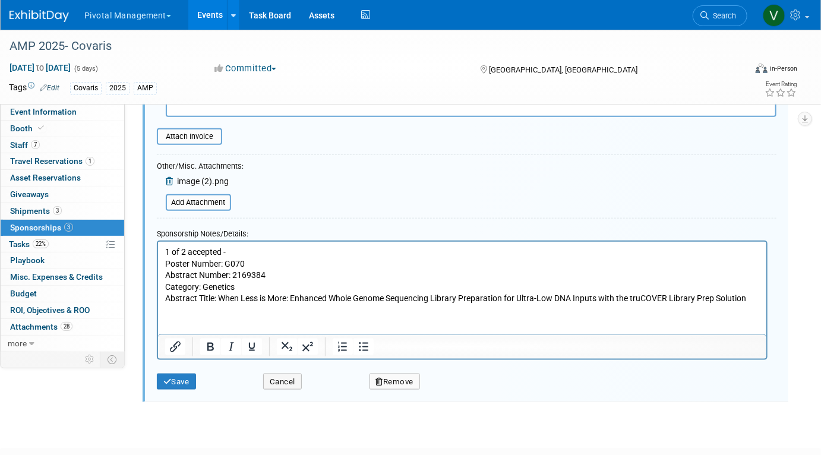
click at [756, 299] on p "1 of 2 accepted - Poster Number: G070 Abstract Number: 2169384 Category: Geneti…" at bounding box center [462, 275] width 595 height 58
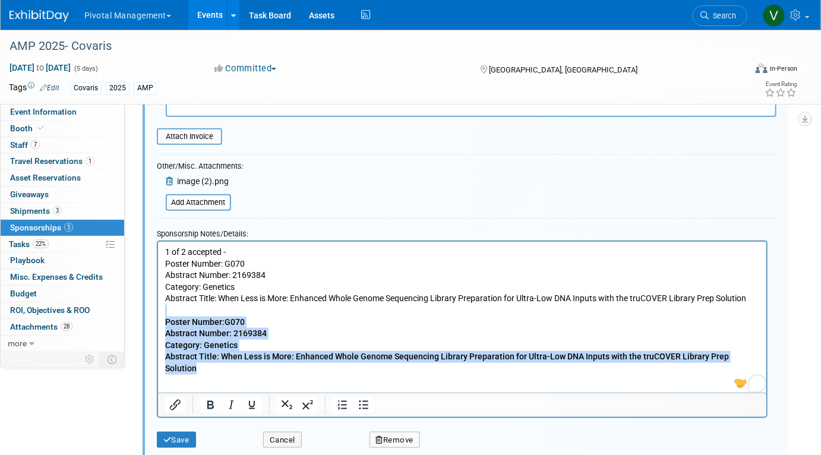
drag, startPoint x: 170, startPoint y: 311, endPoint x: 171, endPoint y: 403, distance: 92.1
click at [171, 374] on html "1 of 2 accepted - Poster Number: G070 Abstract Number: 2169384 Category: Geneti…" at bounding box center [461, 307] width 608 height 133
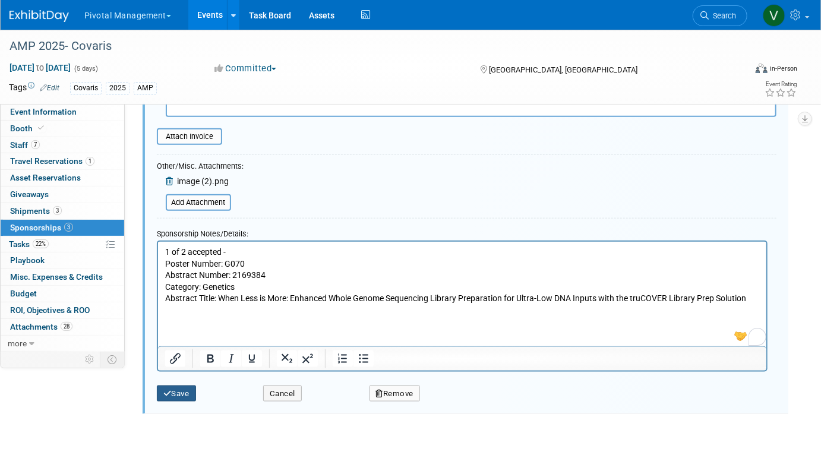
click at [178, 395] on button "Save" at bounding box center [176, 393] width 39 height 17
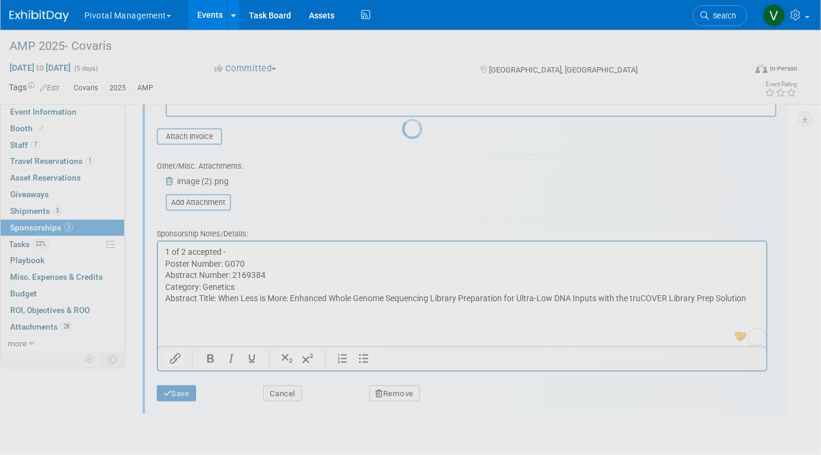
scroll to position [213, 0]
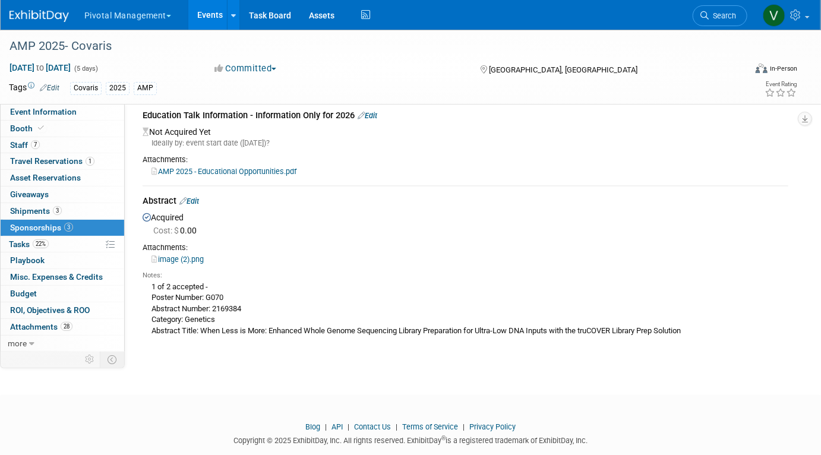
click at [196, 202] on link "Edit" at bounding box center [189, 201] width 20 height 9
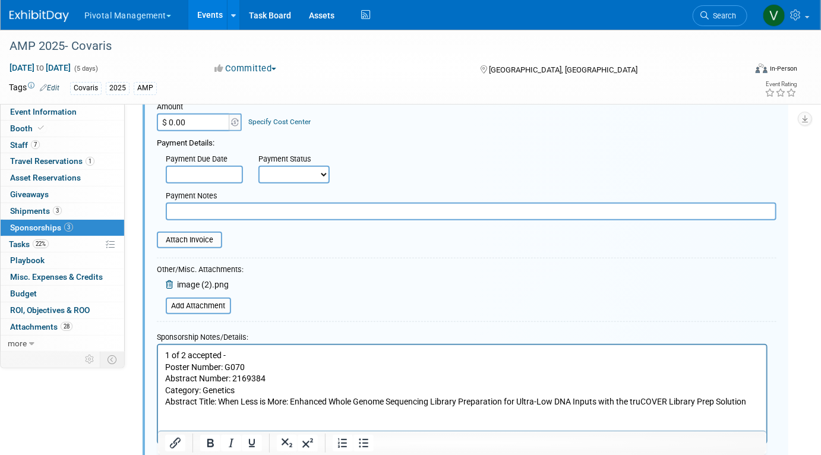
scroll to position [480, 0]
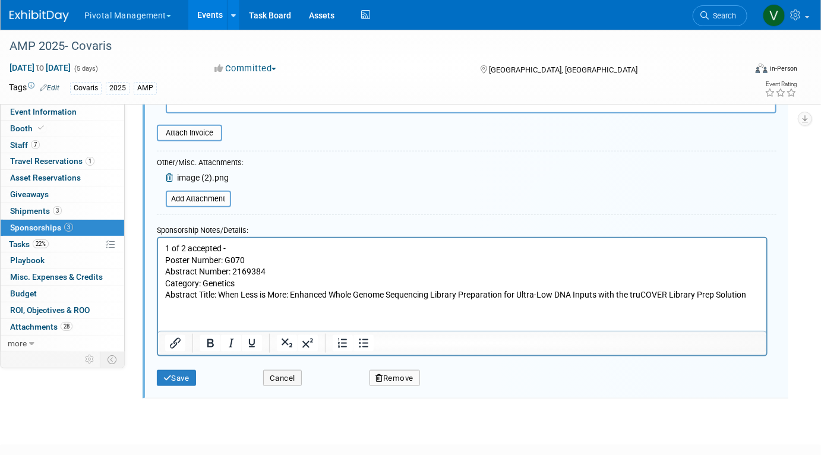
click at [752, 290] on p "1 of 2 accepted - Poster Number: G070 Abstract Number: 2169384 Category: Geneti…" at bounding box center [462, 271] width 595 height 58
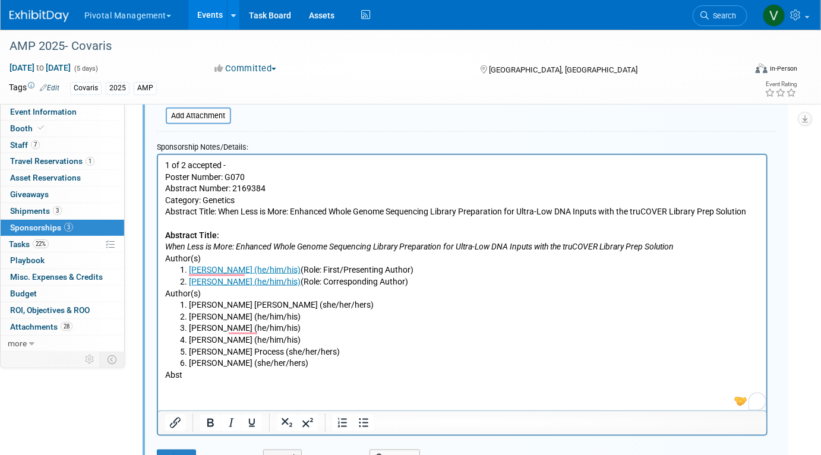
scroll to position [566, 0]
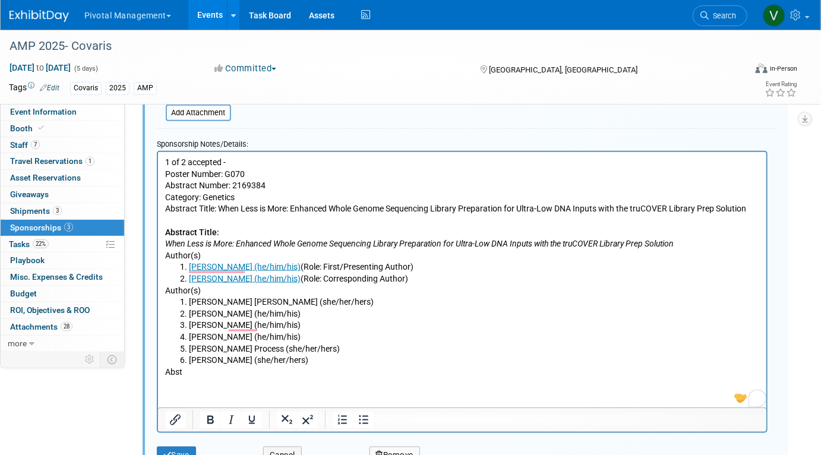
click at [363, 371] on p "Abst" at bounding box center [462, 372] width 595 height 12
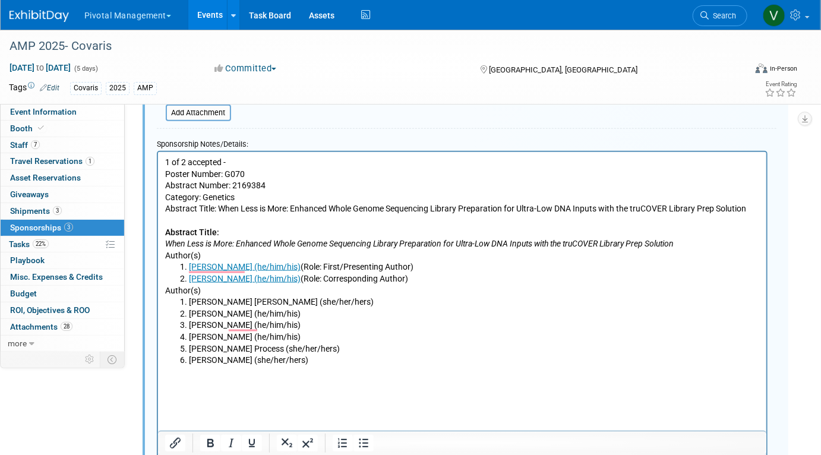
scroll to position [757, 0]
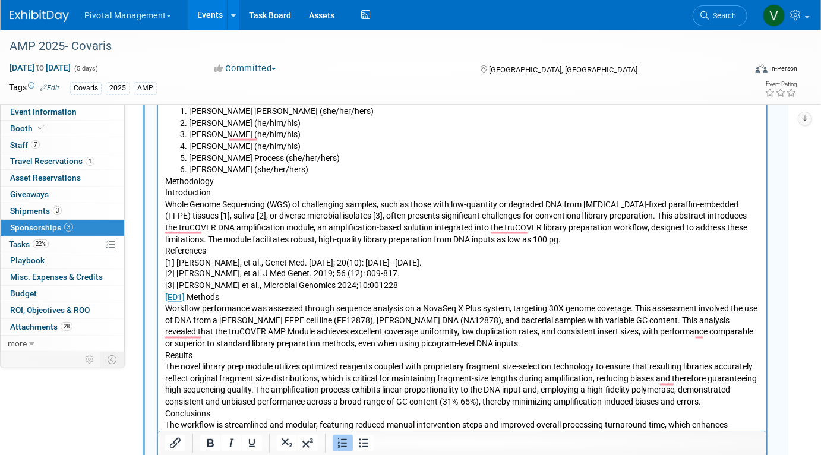
click at [385, 169] on li "Martina Werner (she/her/hers)" at bounding box center [473, 170] width 571 height 12
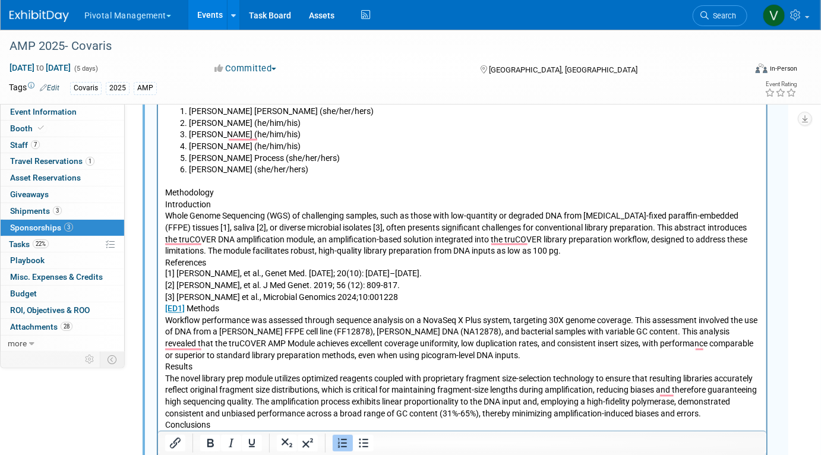
click at [322, 191] on p "Methodology" at bounding box center [462, 193] width 595 height 12
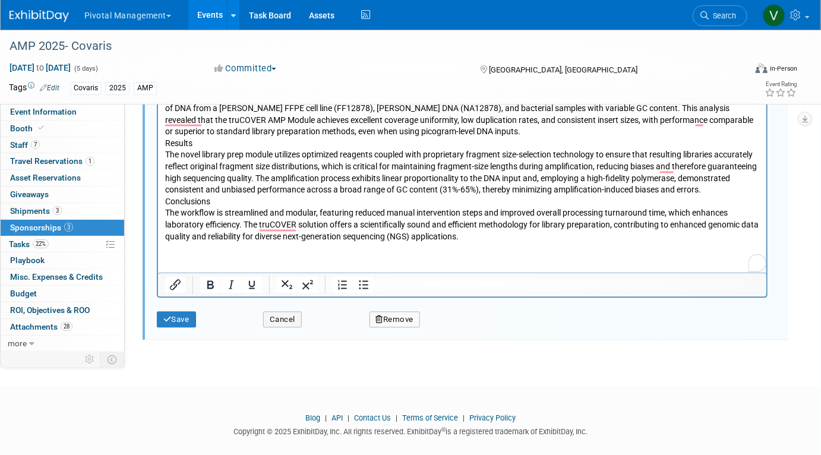
scroll to position [1005, 0]
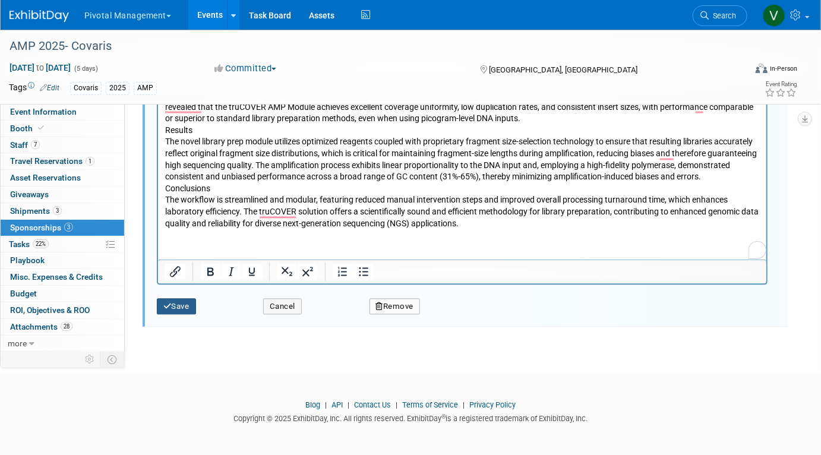
click at [185, 301] on button "Save" at bounding box center [176, 307] width 39 height 17
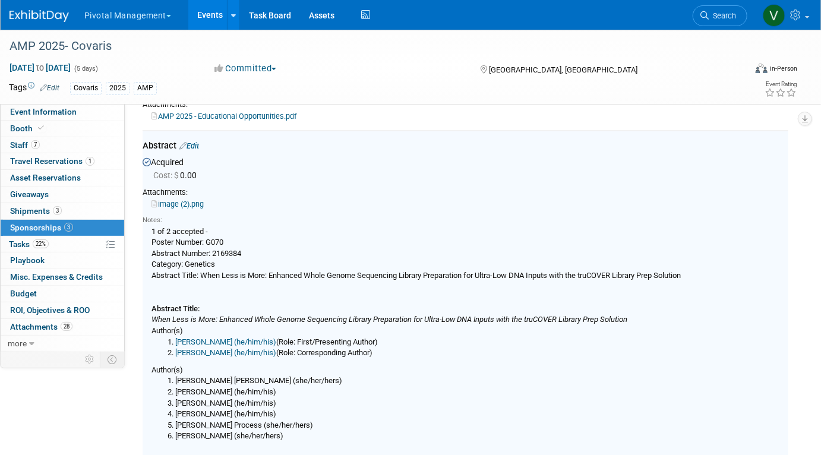
scroll to position [241, 0]
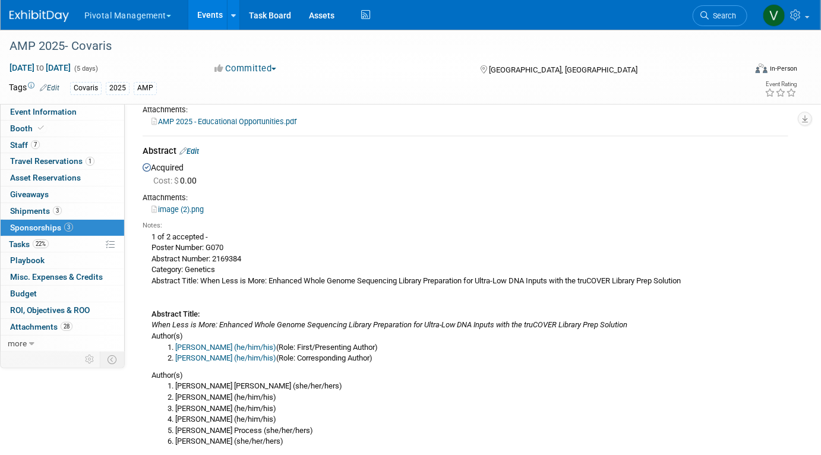
click at [200, 17] on link "Events" at bounding box center [209, 15] width 43 height 30
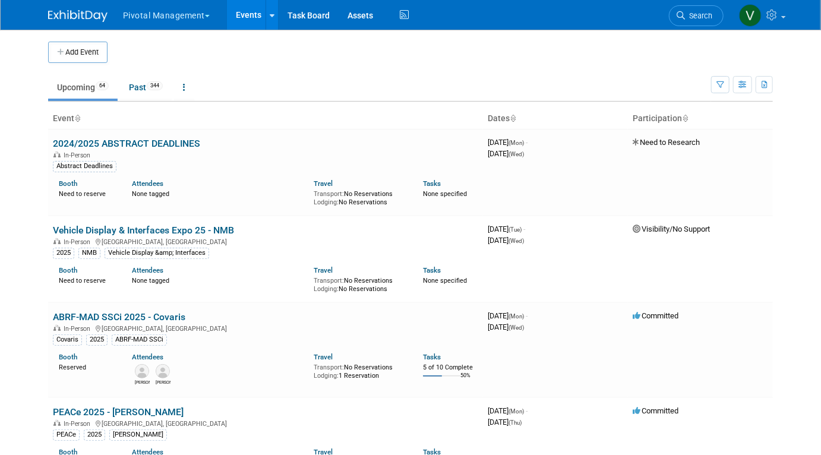
scroll to position [2668, 0]
